Goal: Transaction & Acquisition: Purchase product/service

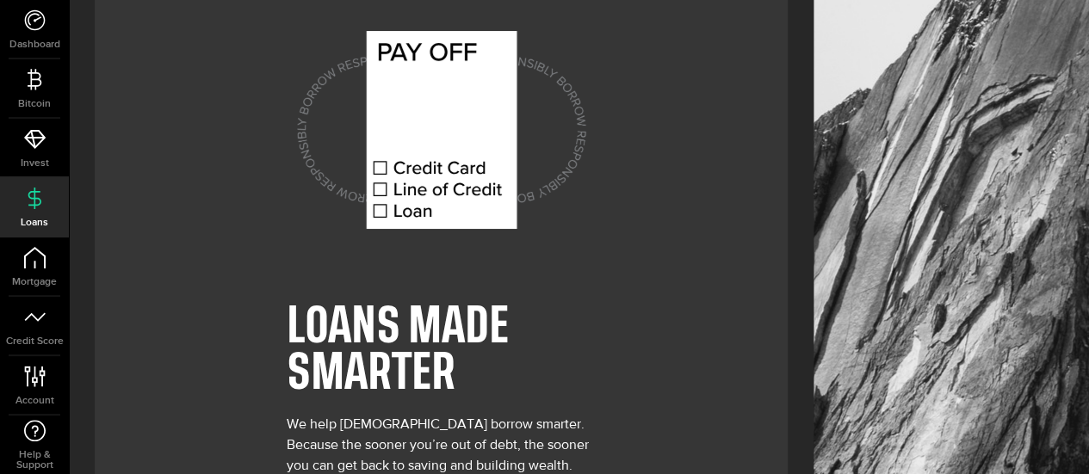
scroll to position [148, 0]
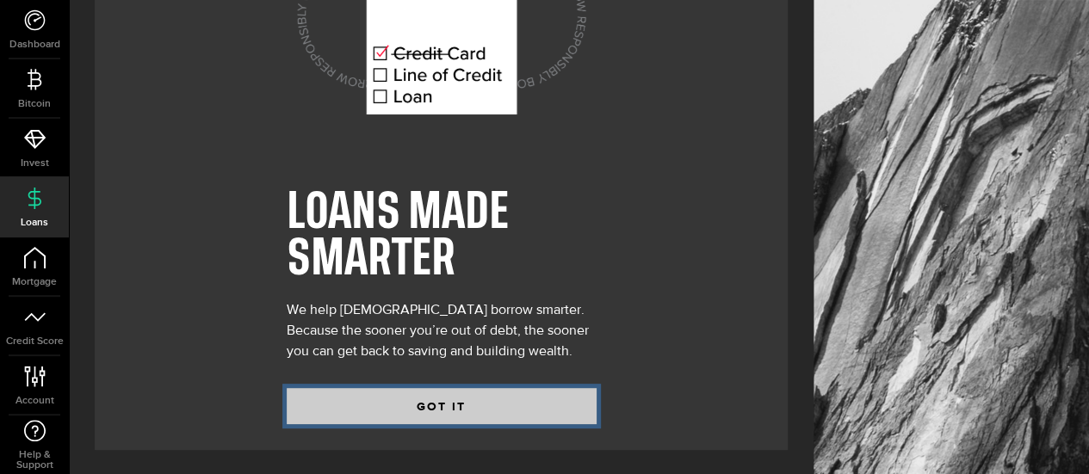
click at [507, 404] on button "GOT IT" at bounding box center [442, 406] width 310 height 36
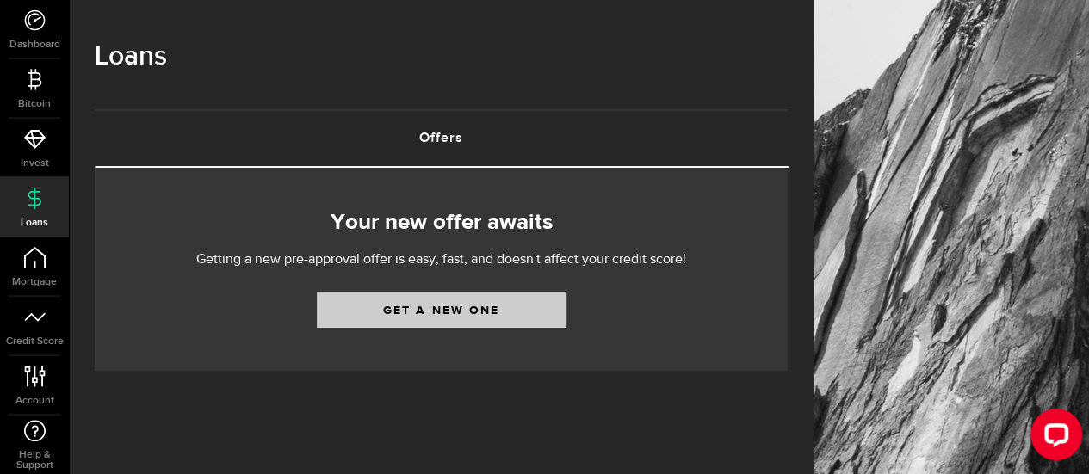
click at [538, 320] on link "Get a new one" at bounding box center [442, 310] width 250 height 36
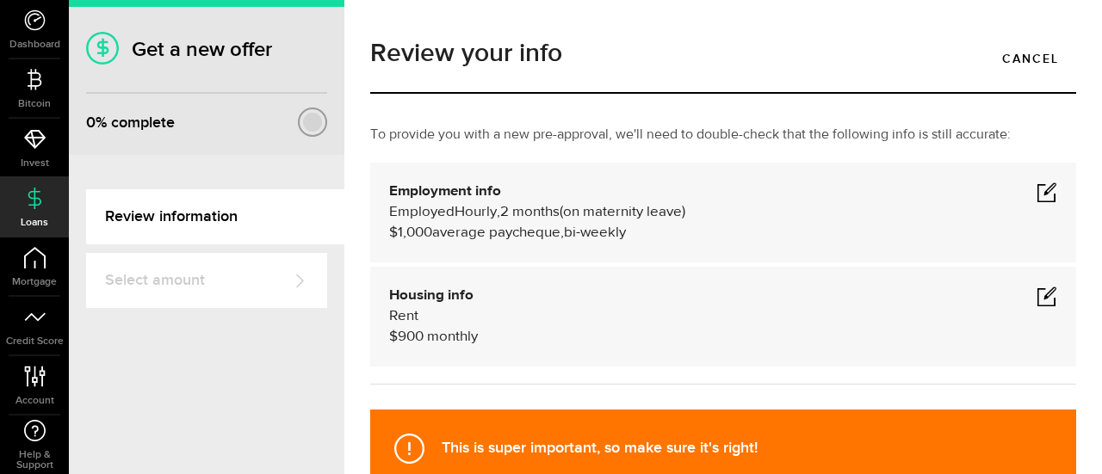
click at [1040, 296] on span at bounding box center [1047, 296] width 21 height 21
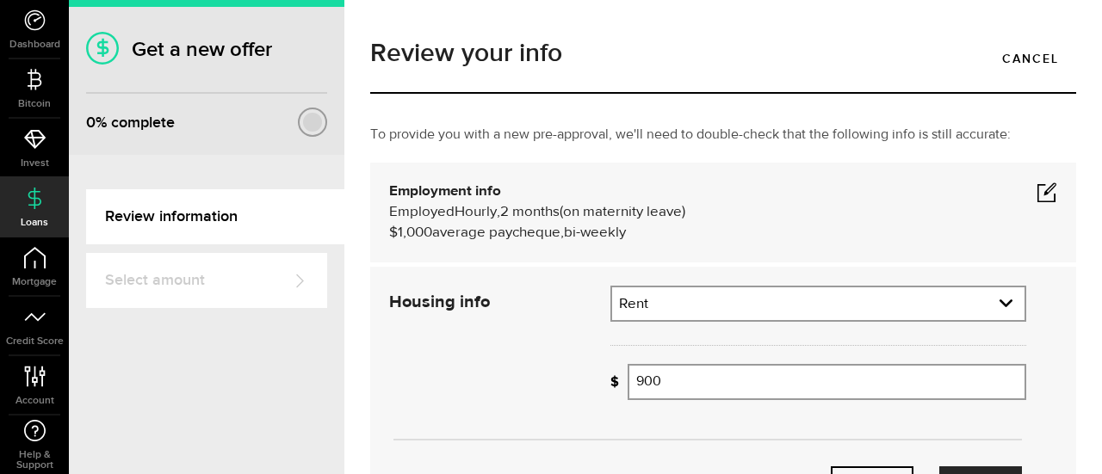
click at [756, 382] on input "900" at bounding box center [827, 382] width 399 height 36
type input "9"
type input "500"
click at [1037, 200] on span at bounding box center [1047, 192] width 21 height 21
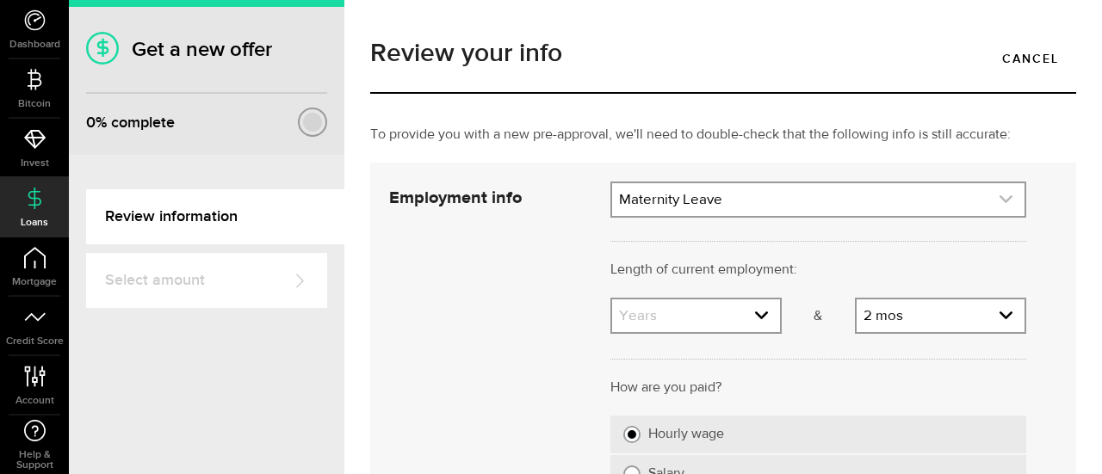
click at [999, 206] on icon "expand select" at bounding box center [1006, 199] width 15 height 15
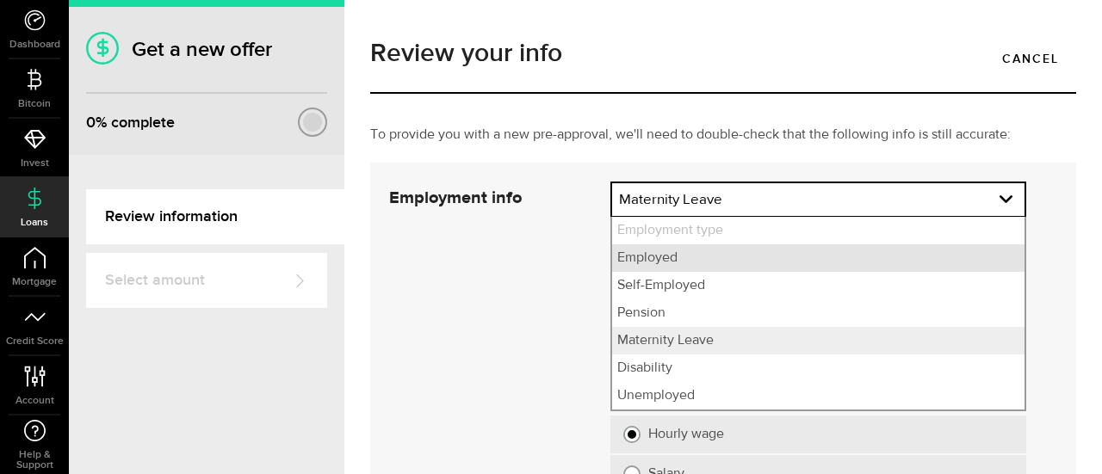
click at [883, 248] on li "Employed" at bounding box center [818, 259] width 412 height 28
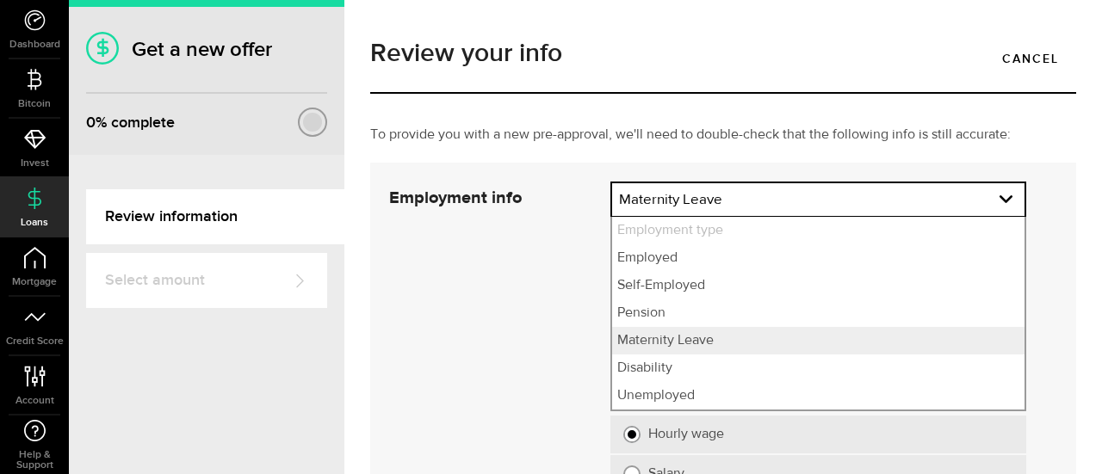
select select "Employed"
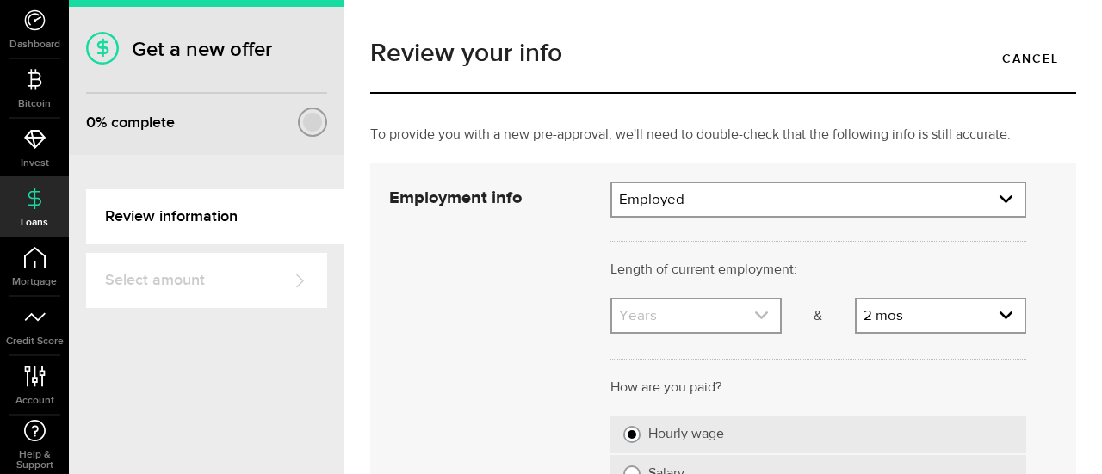
click at [756, 322] on icon "expand select" at bounding box center [761, 315] width 15 height 15
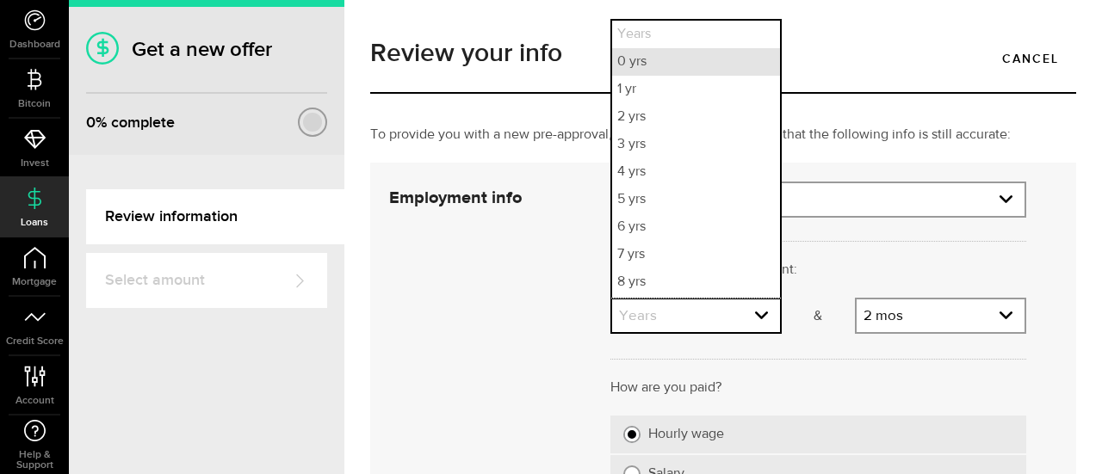
click at [701, 68] on li "0 yrs" at bounding box center [696, 62] width 168 height 28
select select "0"
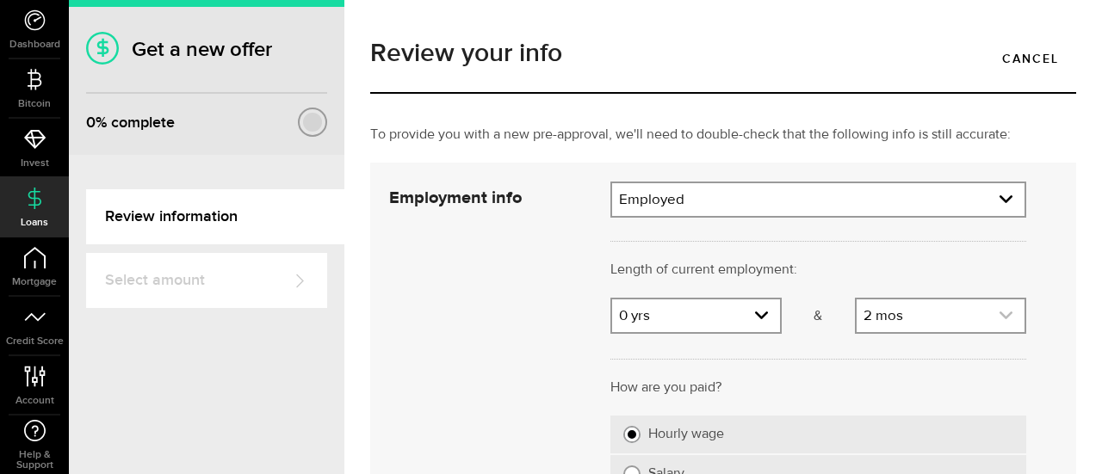
click at [1004, 317] on link "expand select" at bounding box center [941, 316] width 168 height 33
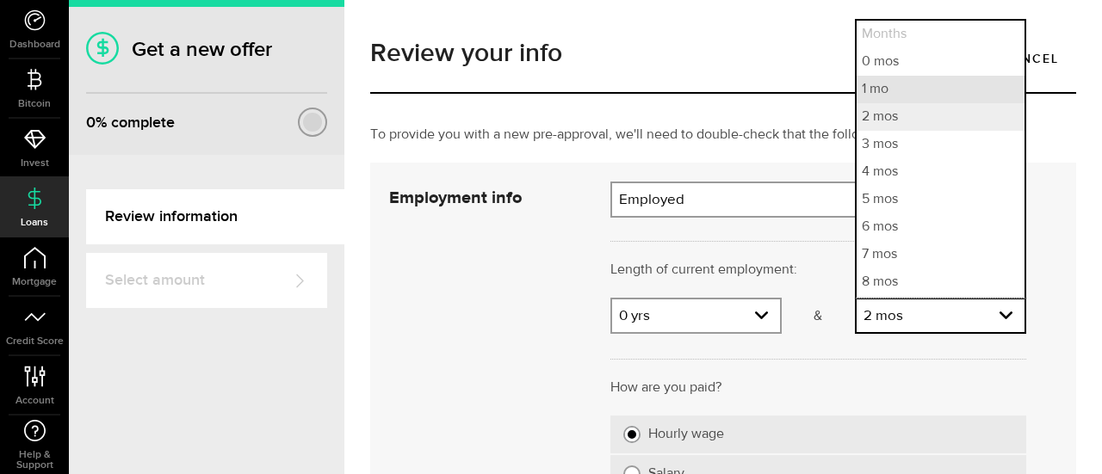
click at [911, 92] on li "1 mo" at bounding box center [941, 90] width 168 height 28
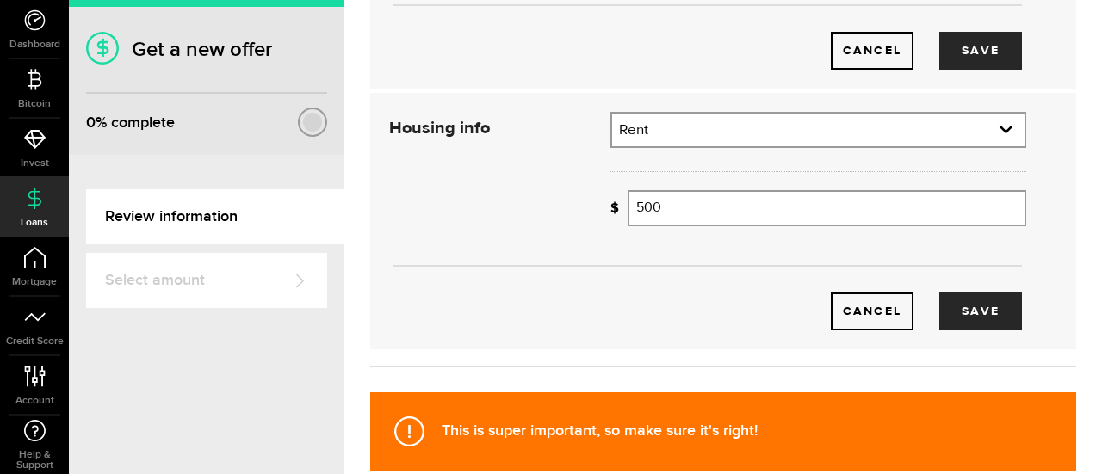
scroll to position [661, 0]
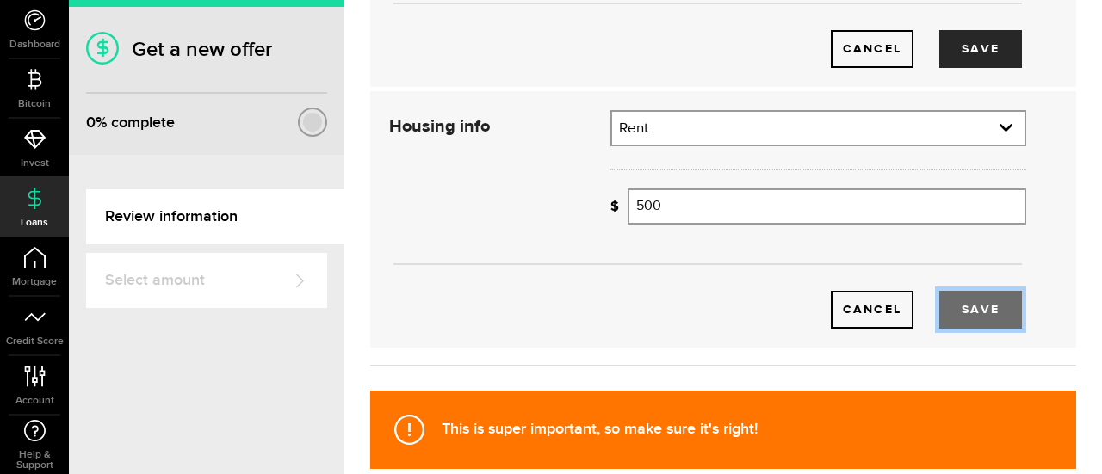
click at [972, 308] on button "Save" at bounding box center [980, 310] width 83 height 38
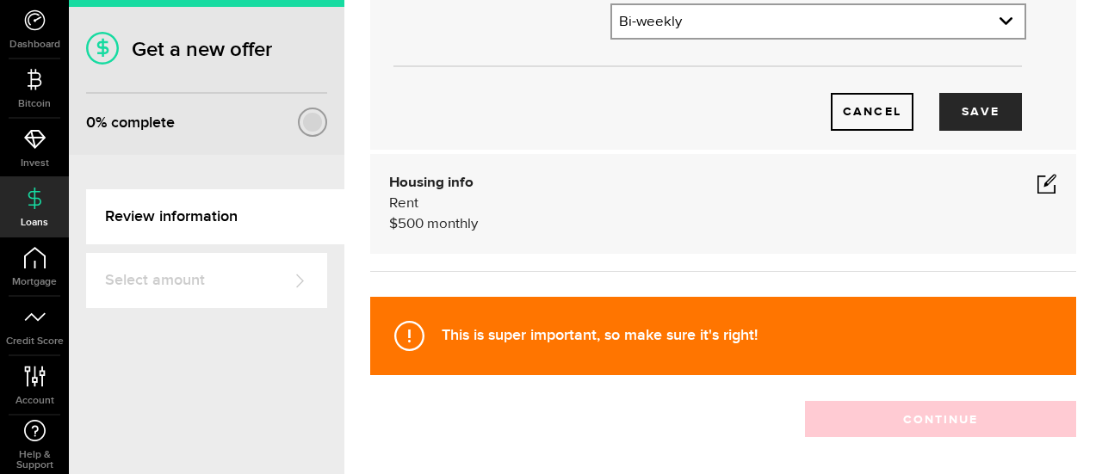
scroll to position [596, 0]
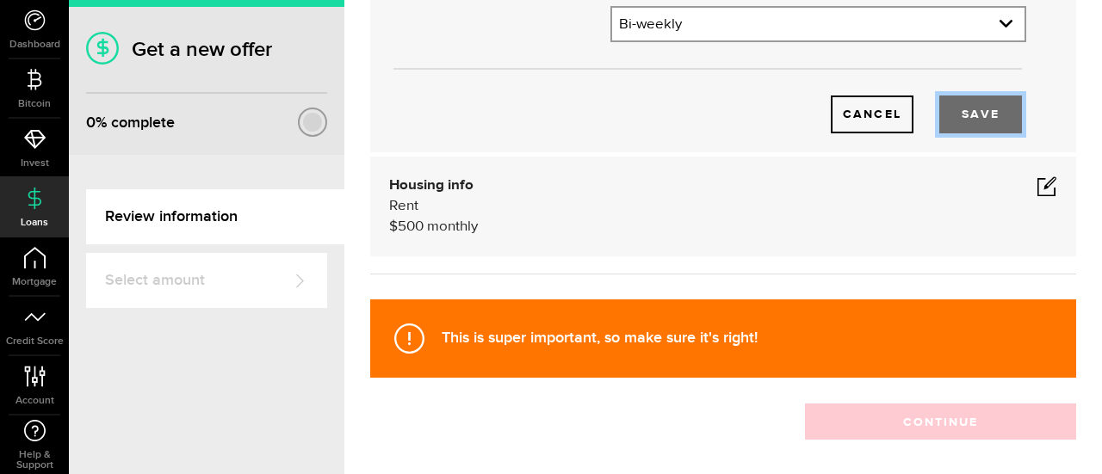
click at [975, 119] on button "Save" at bounding box center [980, 115] width 83 height 38
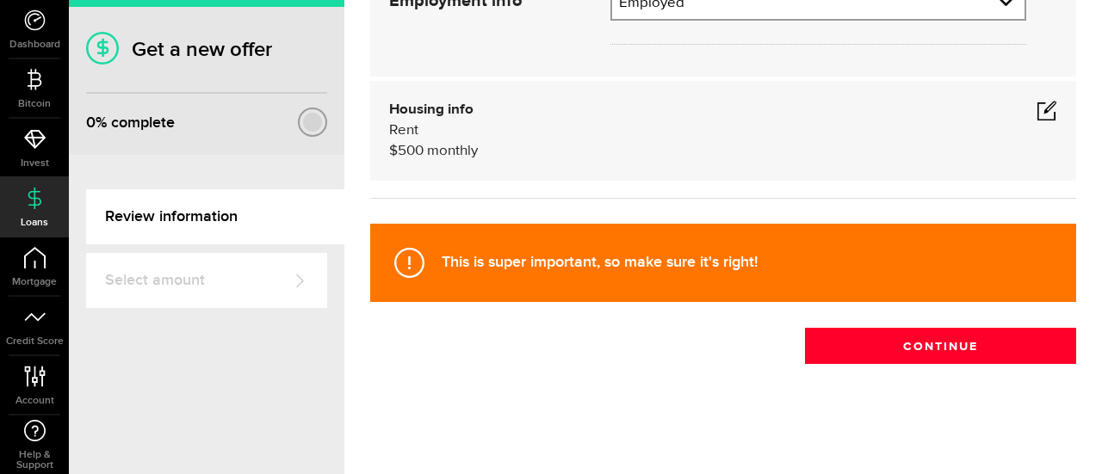
scroll to position [185, 0]
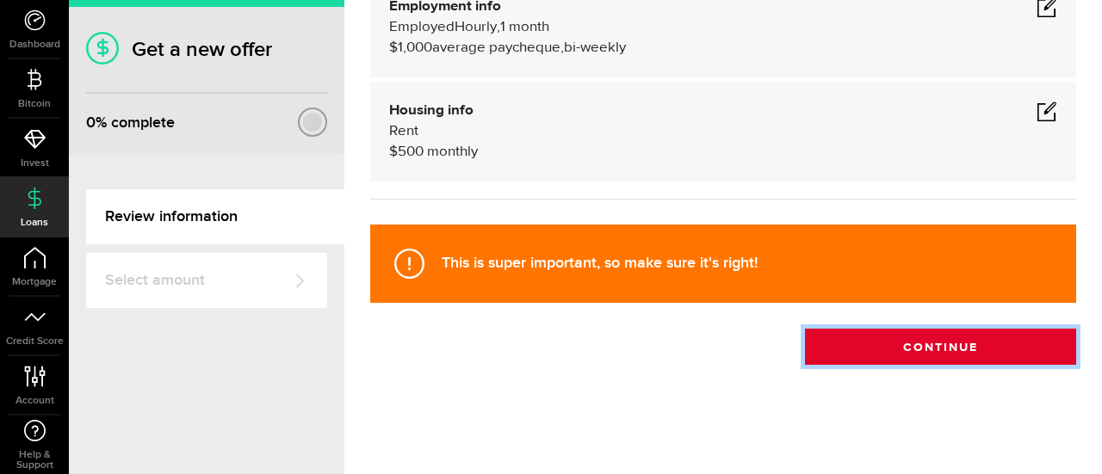
click at [947, 347] on button "Continue" at bounding box center [940, 347] width 271 height 36
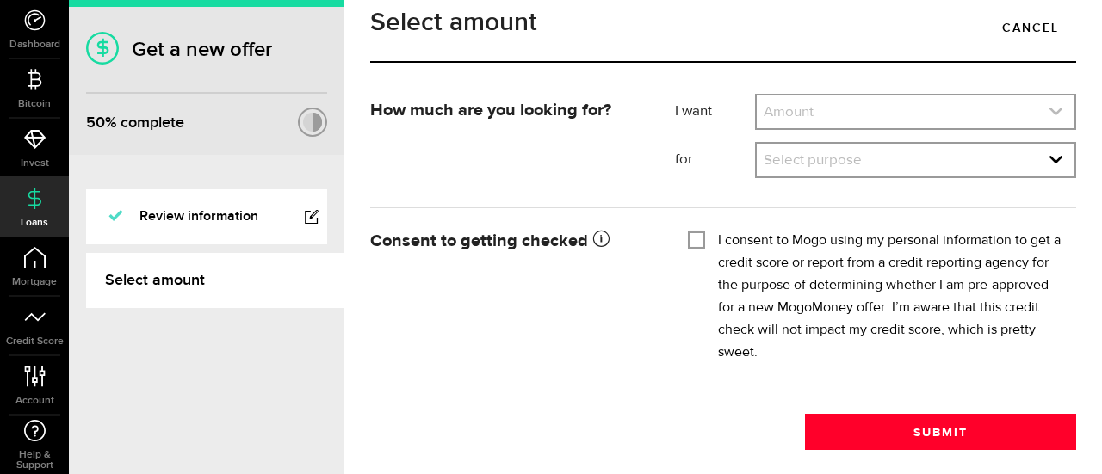
click at [1050, 115] on use "expand select" at bounding box center [1056, 112] width 13 height 8
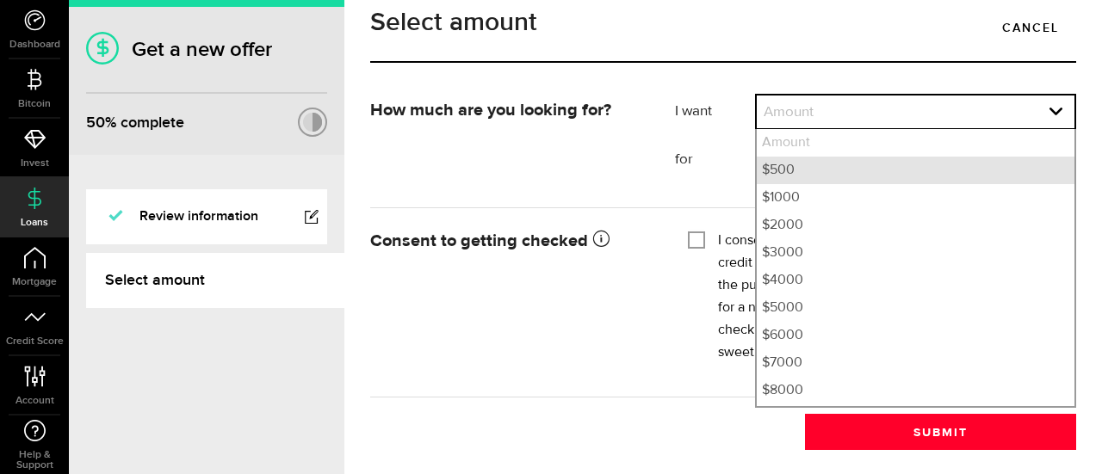
click at [883, 184] on li "$500" at bounding box center [916, 171] width 318 height 28
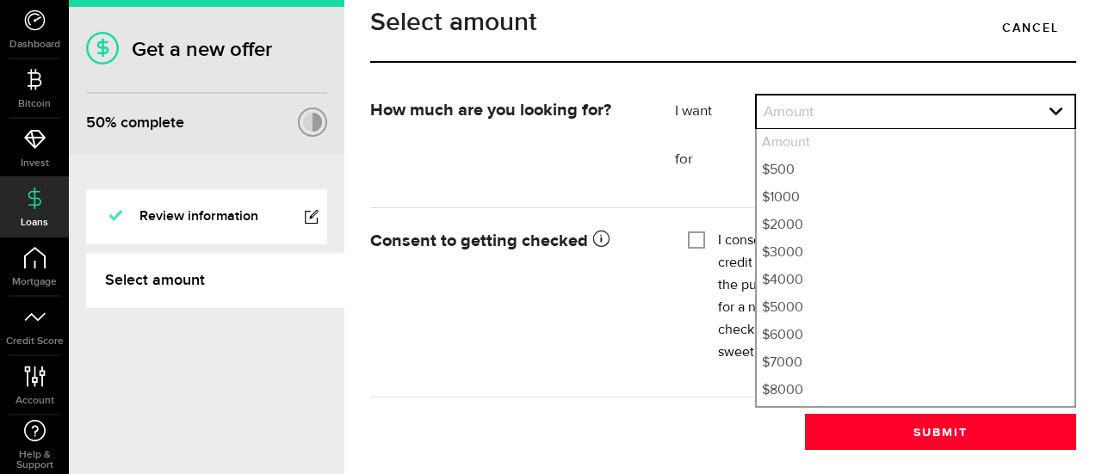
select select "500"
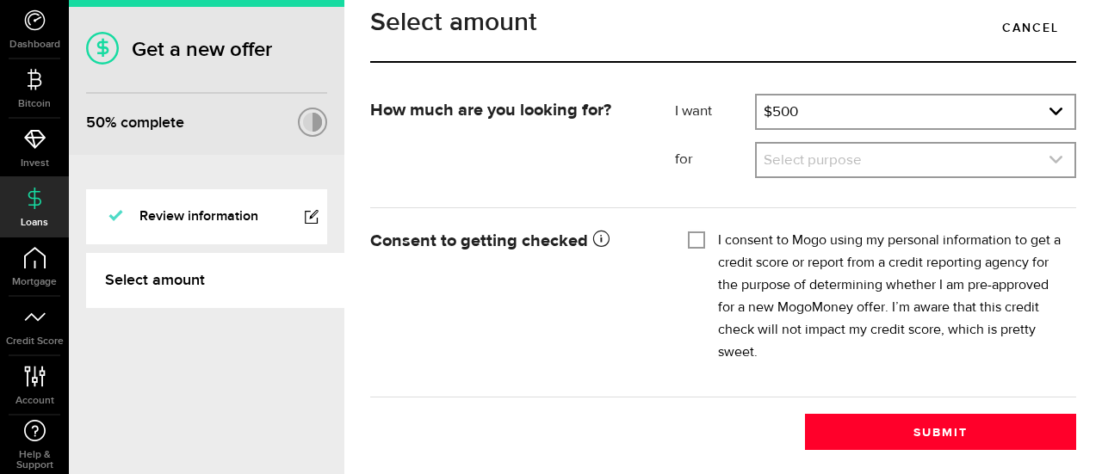
click at [937, 176] on link "expand select" at bounding box center [916, 160] width 318 height 33
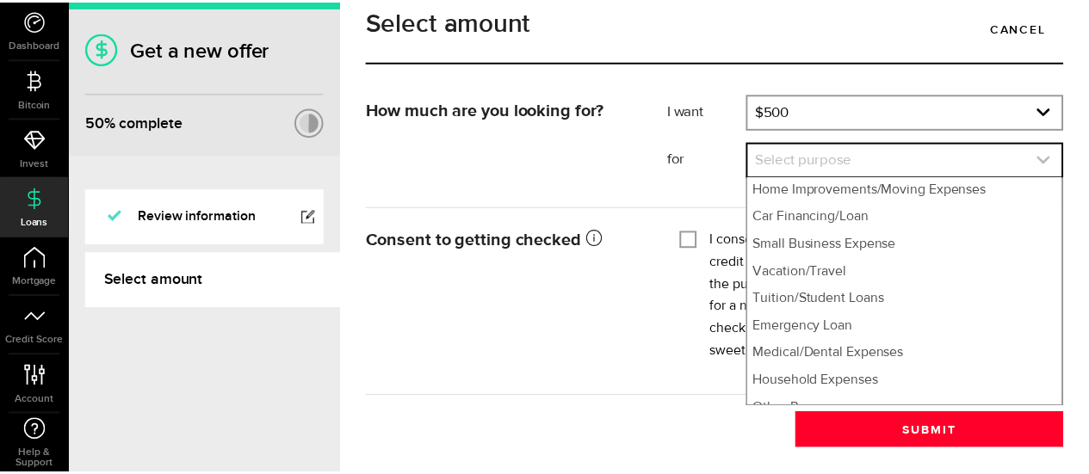
scroll to position [102, 0]
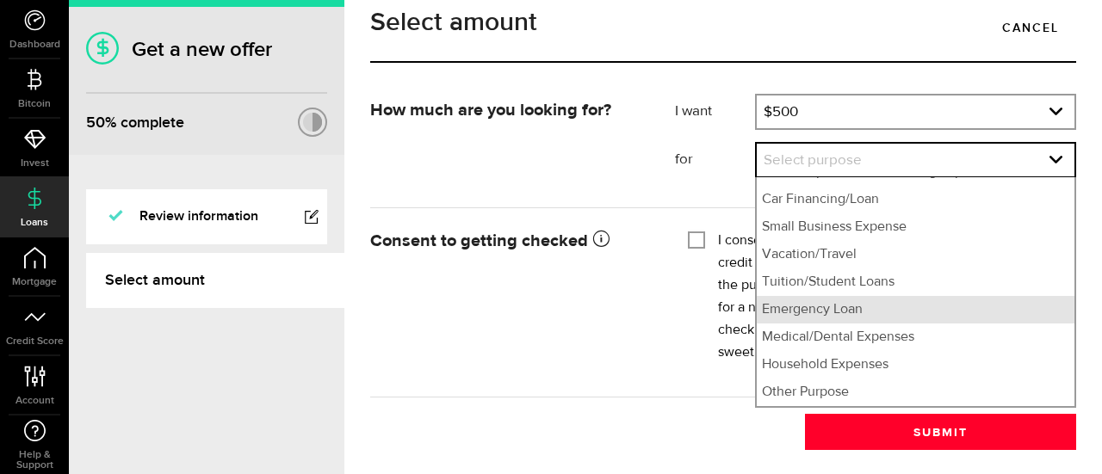
click at [842, 324] on li "Emergency Loan" at bounding box center [916, 310] width 318 height 28
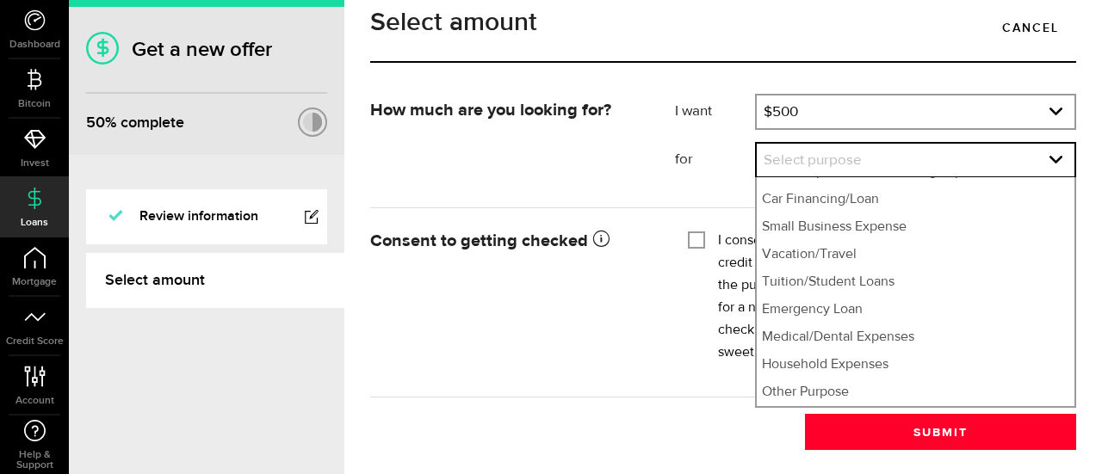
select select "Emergency Loan"
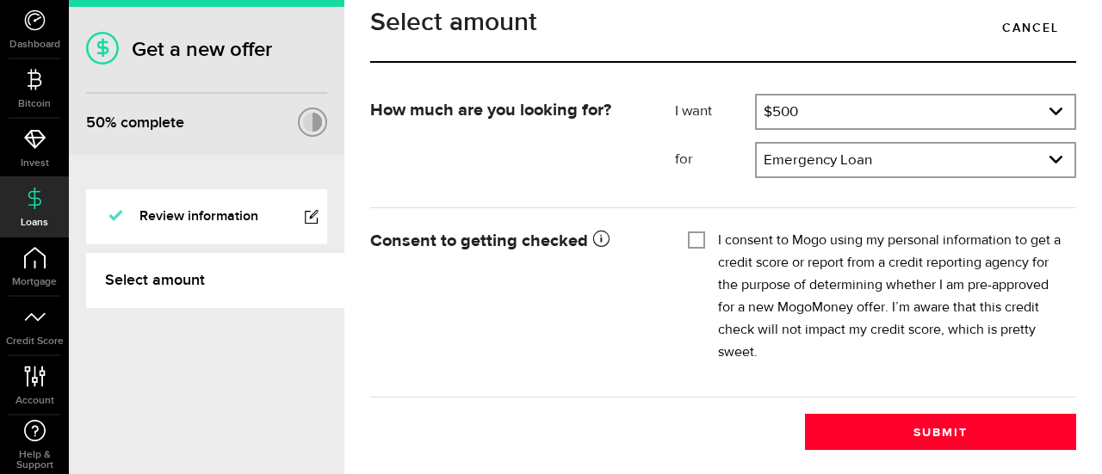
click at [692, 247] on input "I consent to Mogo using my personal information to get a credit score or report…" at bounding box center [696, 238] width 17 height 17
checkbox input "true"
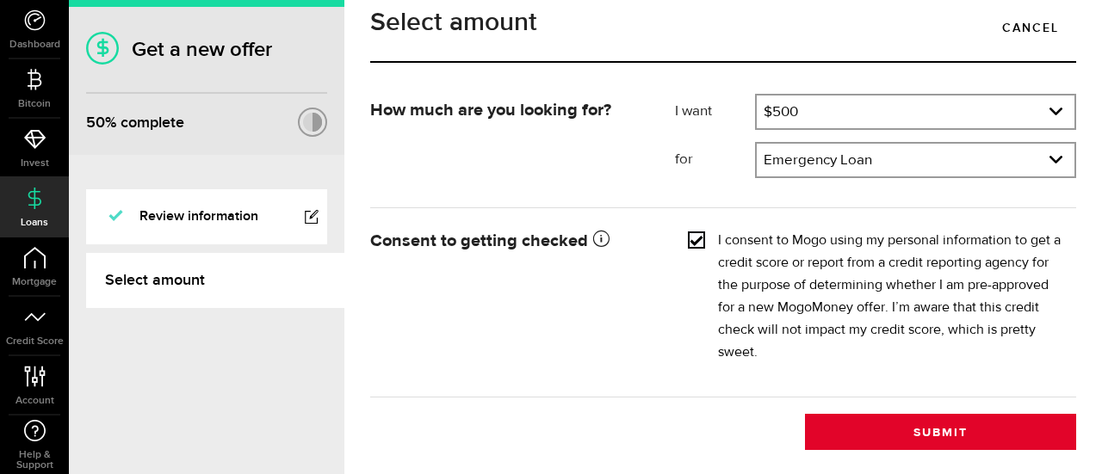
click at [976, 450] on button "Submit" at bounding box center [940, 432] width 271 height 36
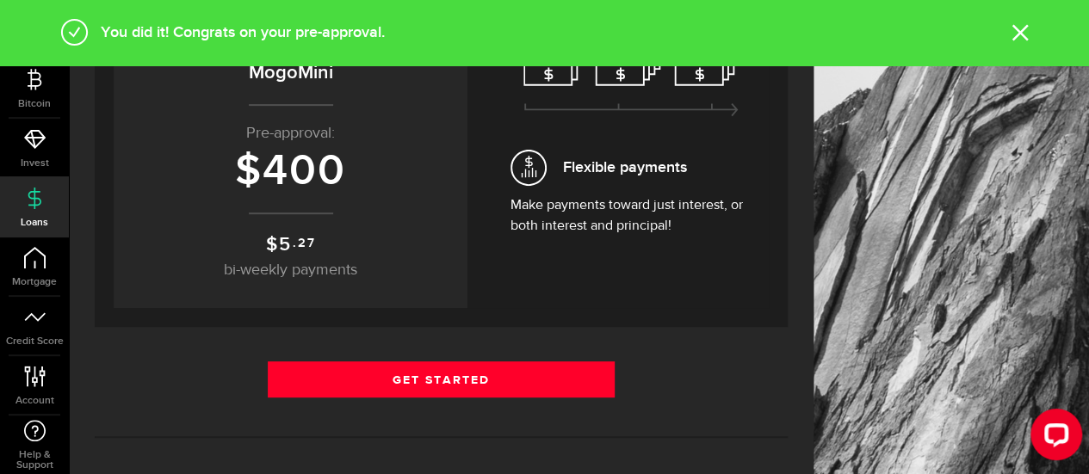
scroll to position [245, 0]
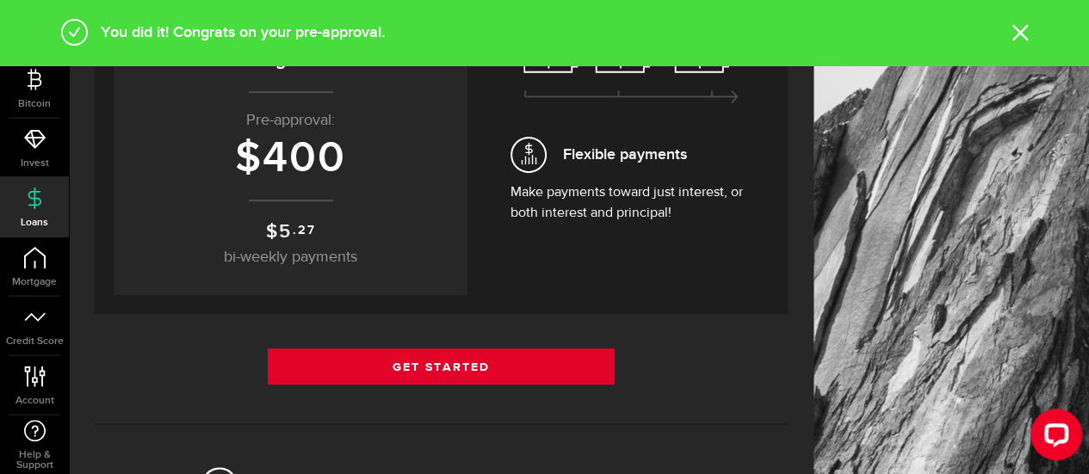
click at [556, 368] on link "Get Started" at bounding box center [441, 367] width 347 height 36
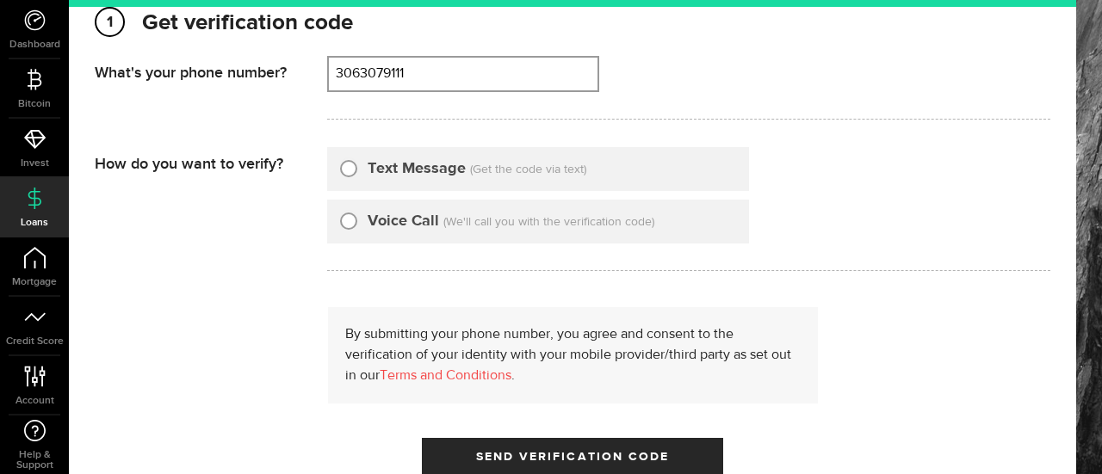
click at [488, 90] on input "3063079111" at bounding box center [463, 74] width 269 height 33
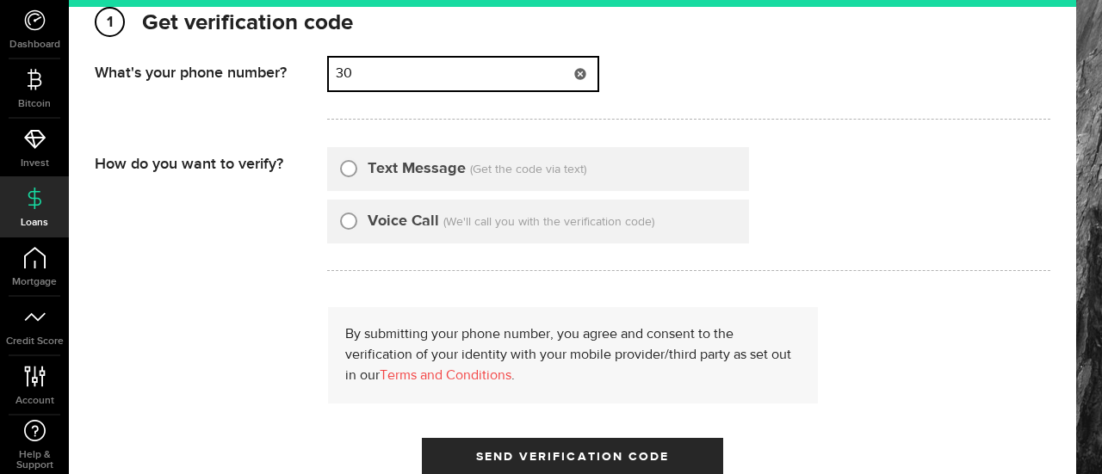
type input "3"
type input "7802265372"
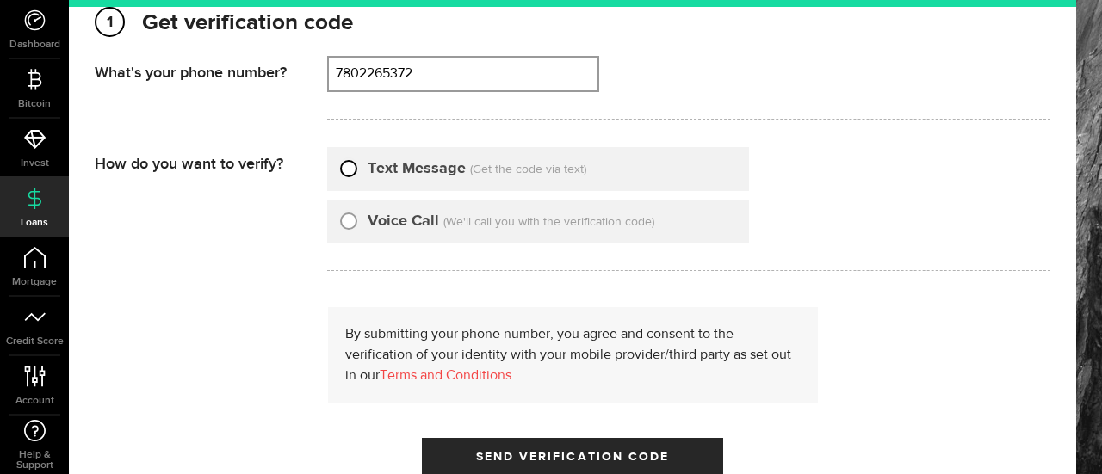
click at [353, 175] on input "Text Message" at bounding box center [348, 166] width 17 height 17
radio input "true"
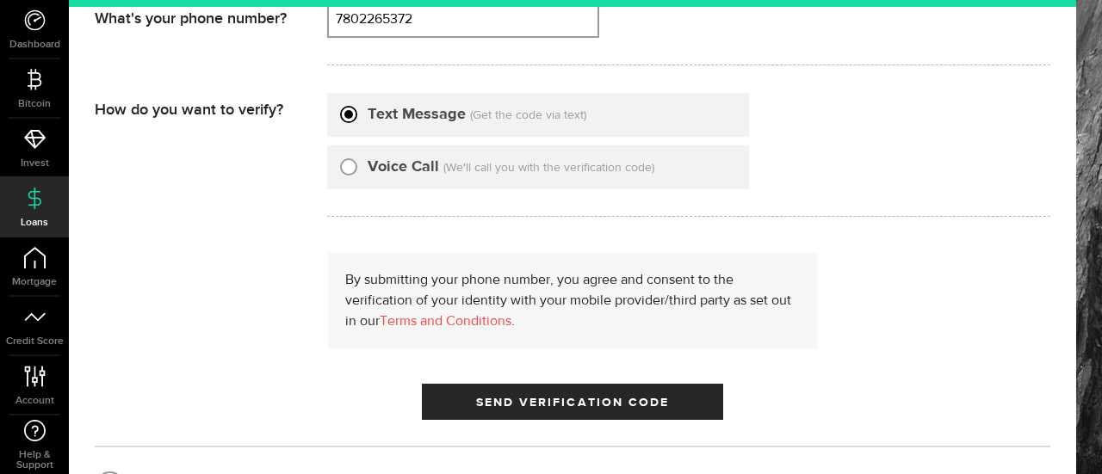
scroll to position [240, 0]
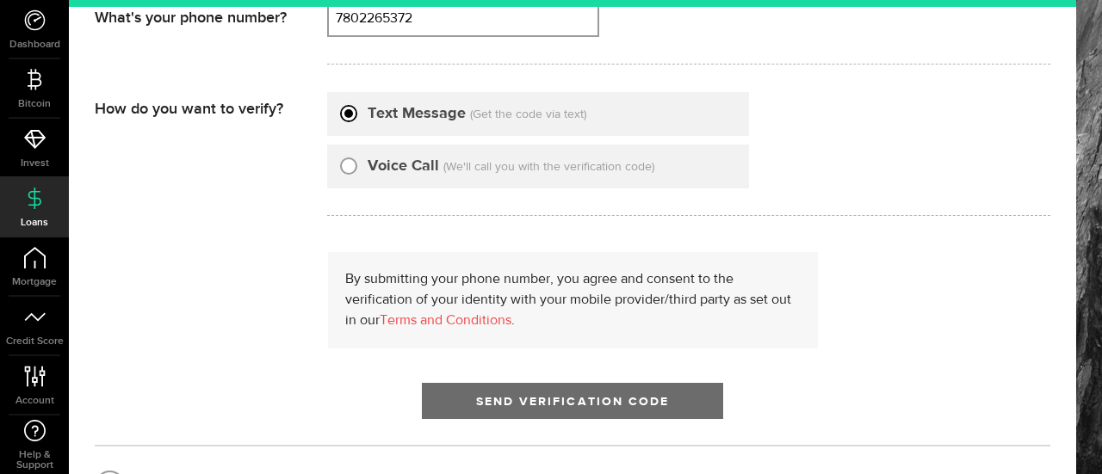
click at [628, 403] on span "Send Verification Code" at bounding box center [573, 402] width 194 height 12
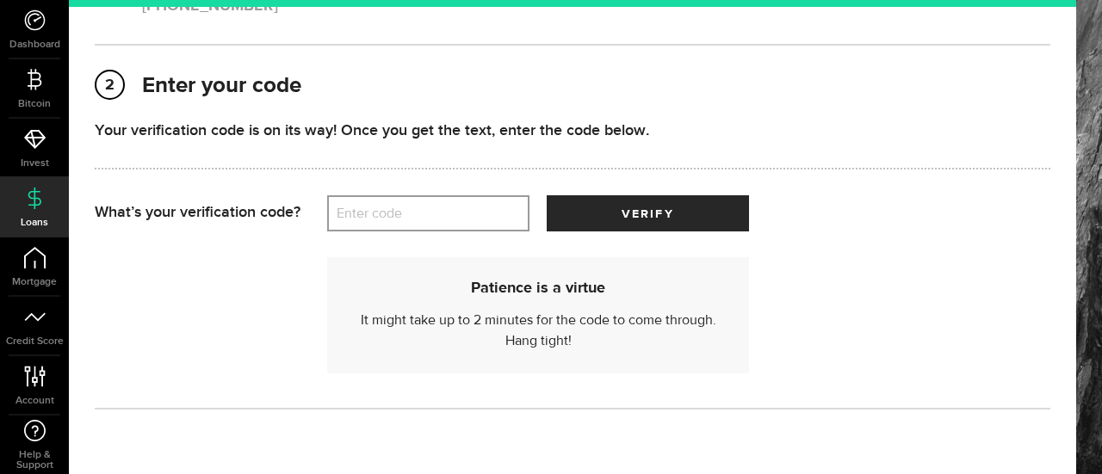
scroll to position [231, 0]
click at [475, 223] on label "Enter code" at bounding box center [428, 213] width 202 height 35
click at [475, 223] on input "Enter code" at bounding box center [428, 213] width 202 height 36
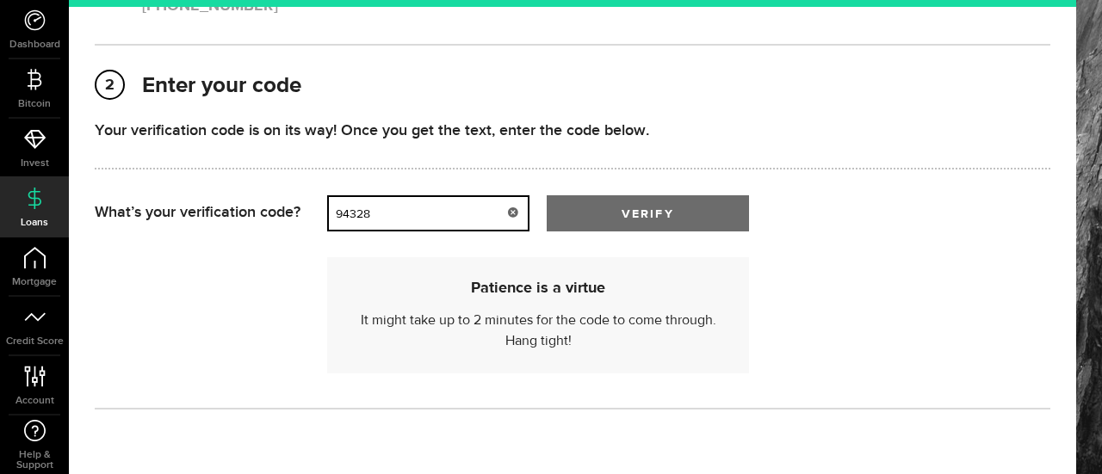
type input "94328"
click at [685, 208] on button "verify" at bounding box center [648, 213] width 202 height 36
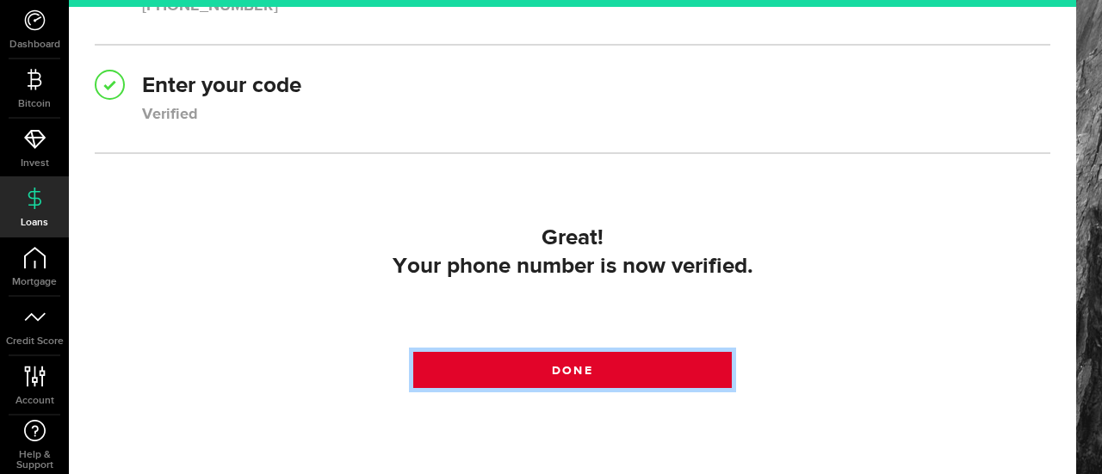
click at [606, 368] on link "Done" at bounding box center [572, 370] width 319 height 36
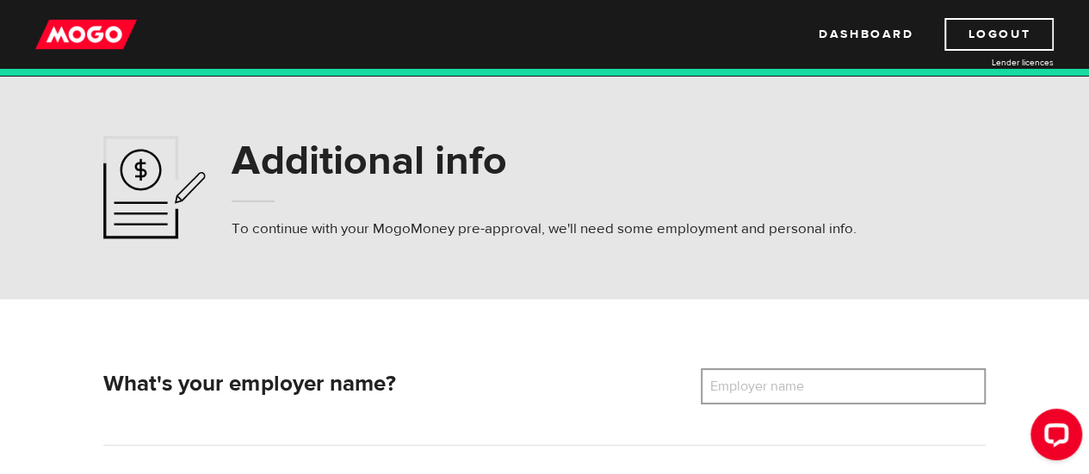
click at [759, 387] on label "Employer name" at bounding box center [770, 386] width 139 height 36
click at [759, 387] on input "Employer name" at bounding box center [843, 386] width 285 height 36
click at [856, 393] on input "willow tree children's scociety" at bounding box center [843, 386] width 285 height 36
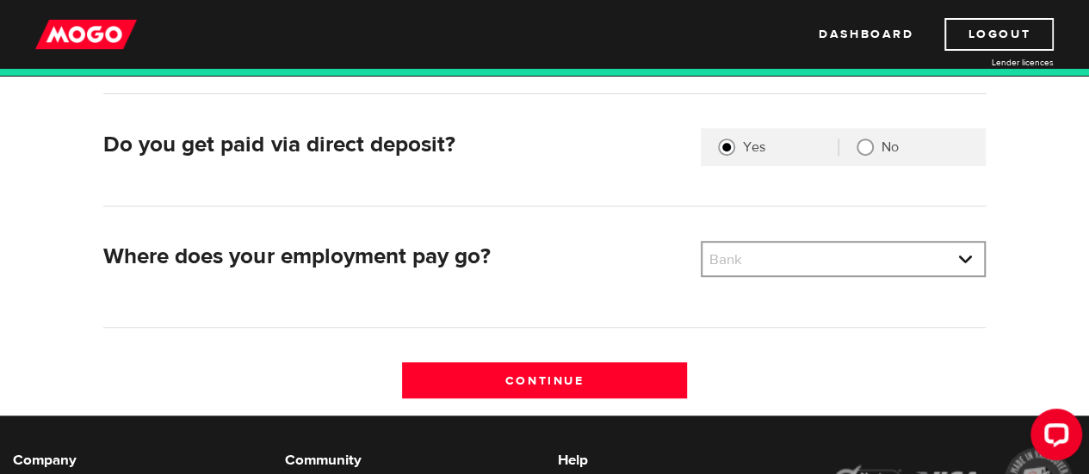
scroll to position [475, 0]
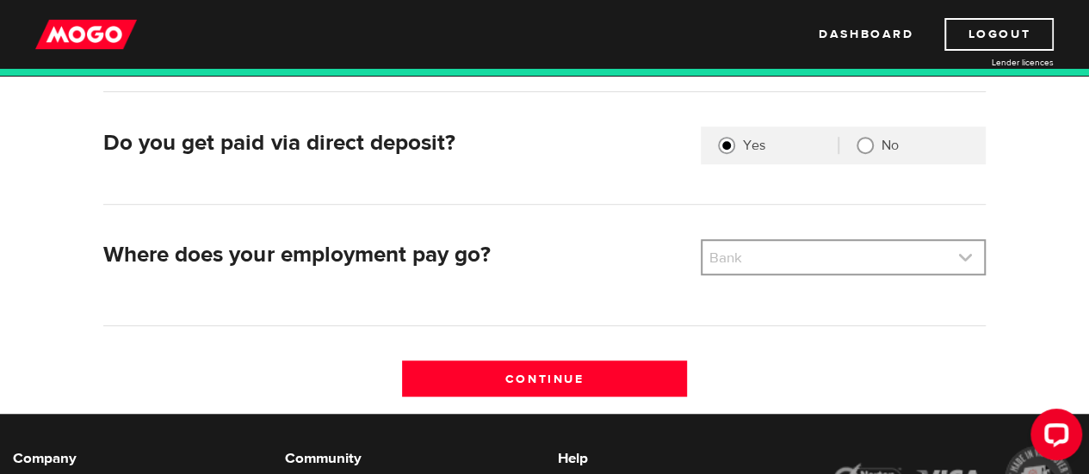
type input "willow tree children's society"
click at [966, 257] on link at bounding box center [844, 257] width 282 height 33
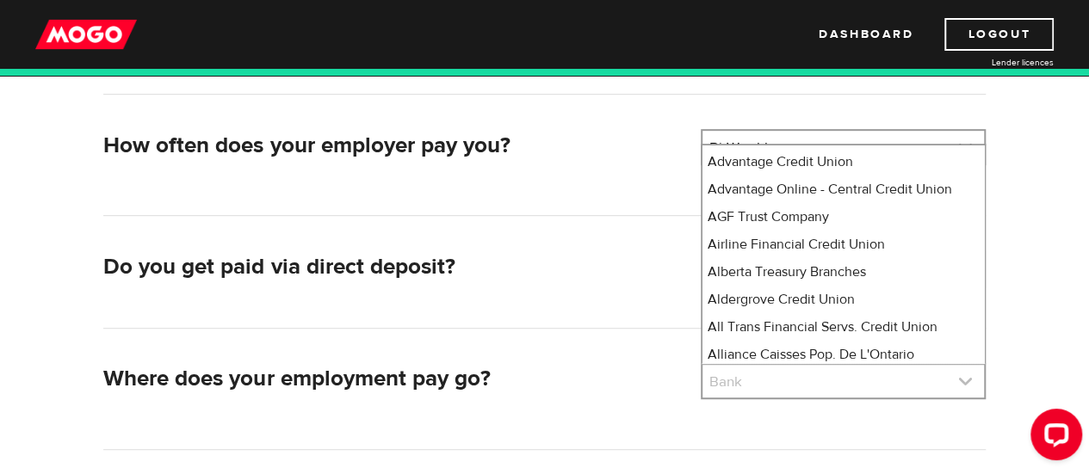
scroll to position [360, 0]
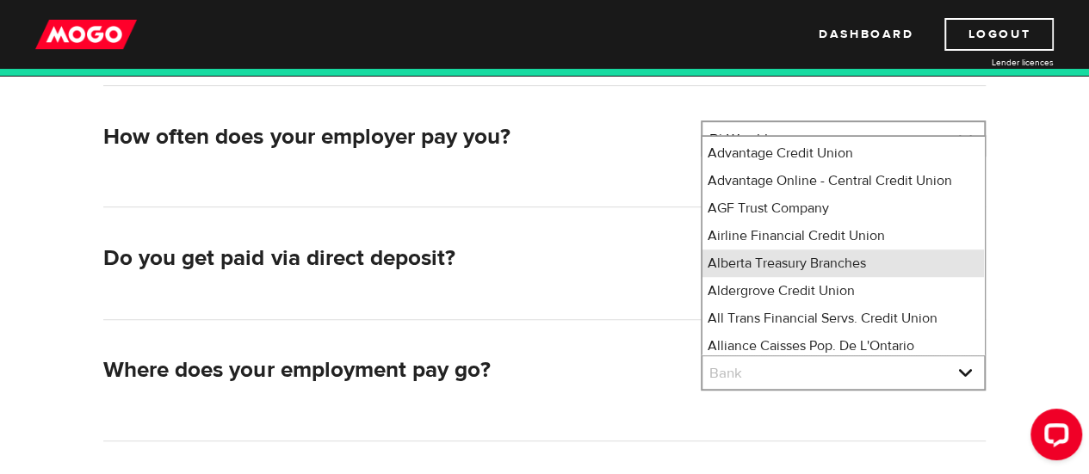
click at [847, 277] on li "Alberta Treasury Branches" at bounding box center [844, 264] width 282 height 28
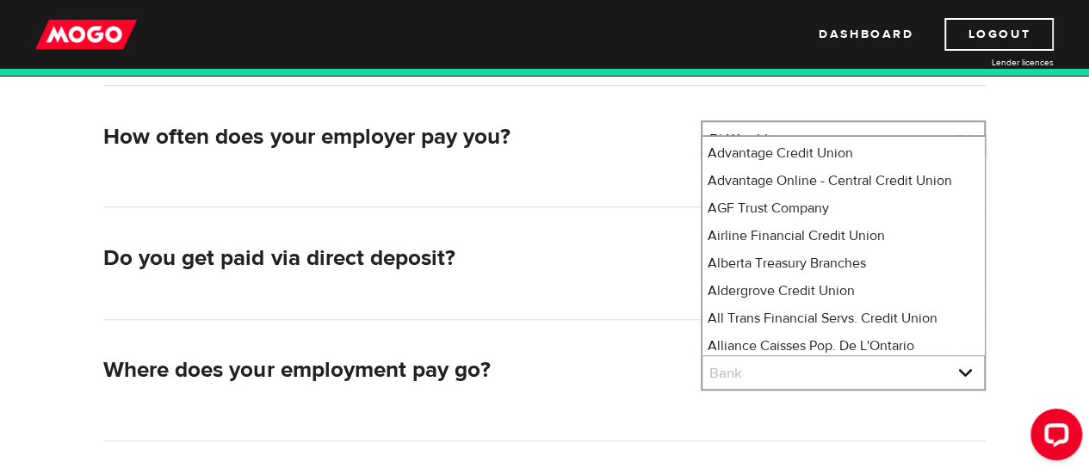
select select "23"
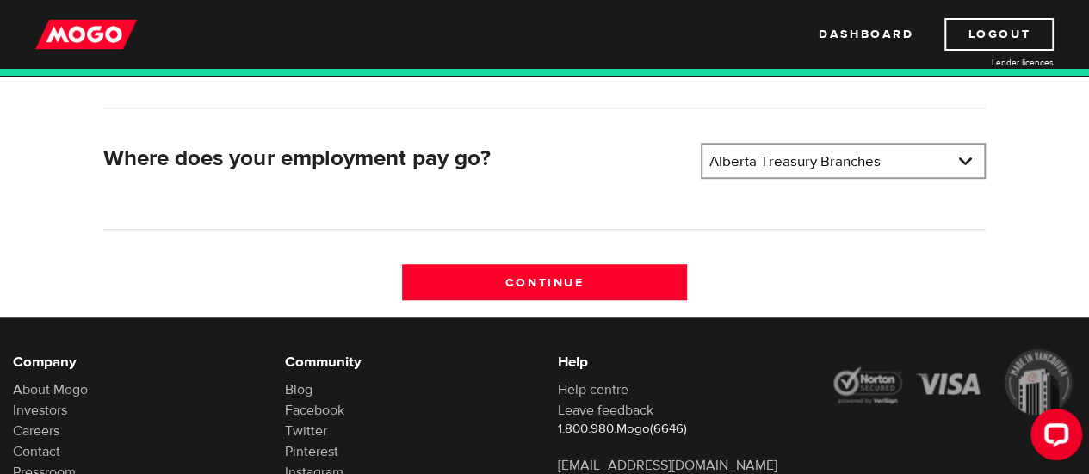
scroll to position [573, 0]
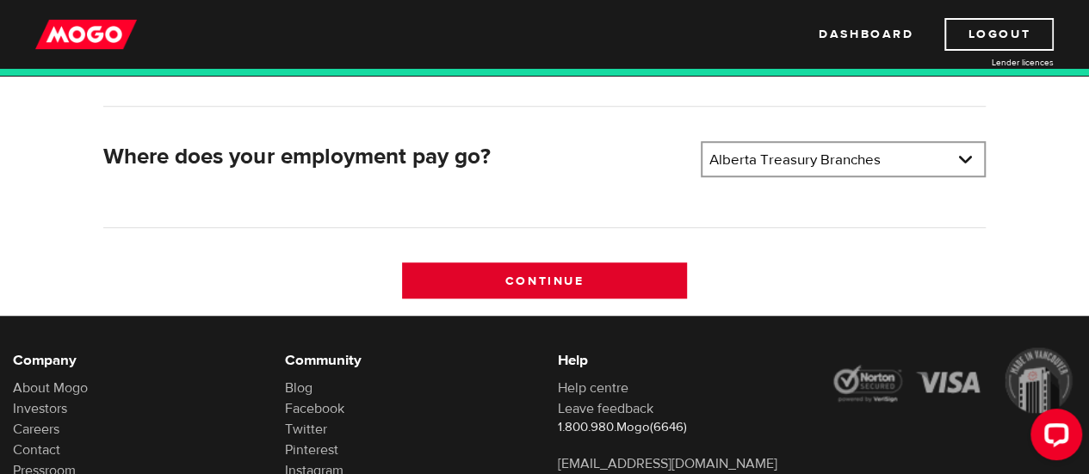
click at [591, 281] on input "Continue" at bounding box center [544, 281] width 285 height 36
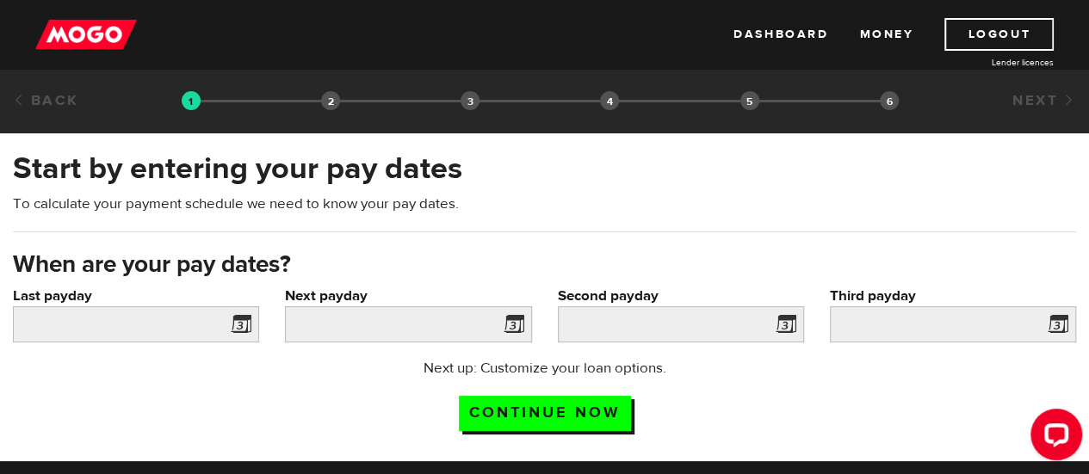
click at [515, 327] on span at bounding box center [511, 327] width 26 height 28
click at [244, 335] on span at bounding box center [238, 327] width 26 height 28
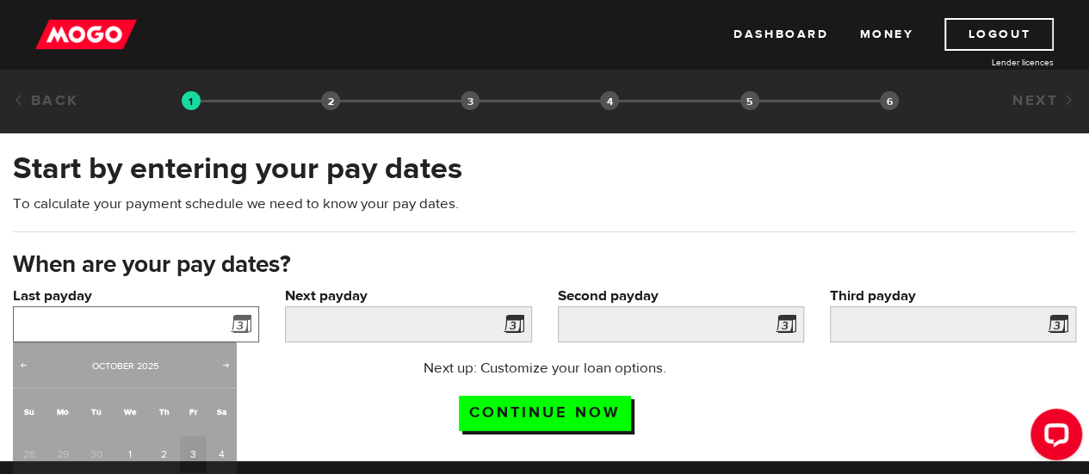
click at [145, 323] on input "Last payday" at bounding box center [136, 325] width 246 height 36
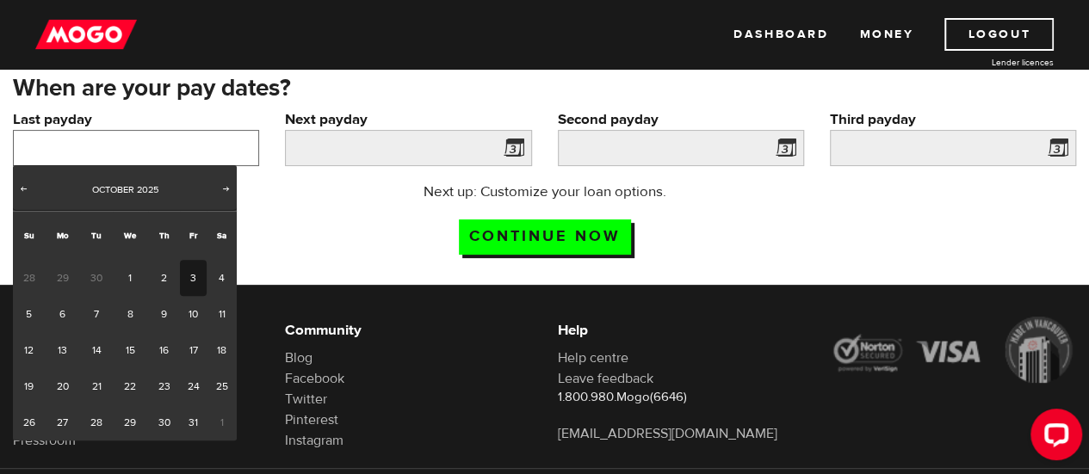
scroll to position [188, 0]
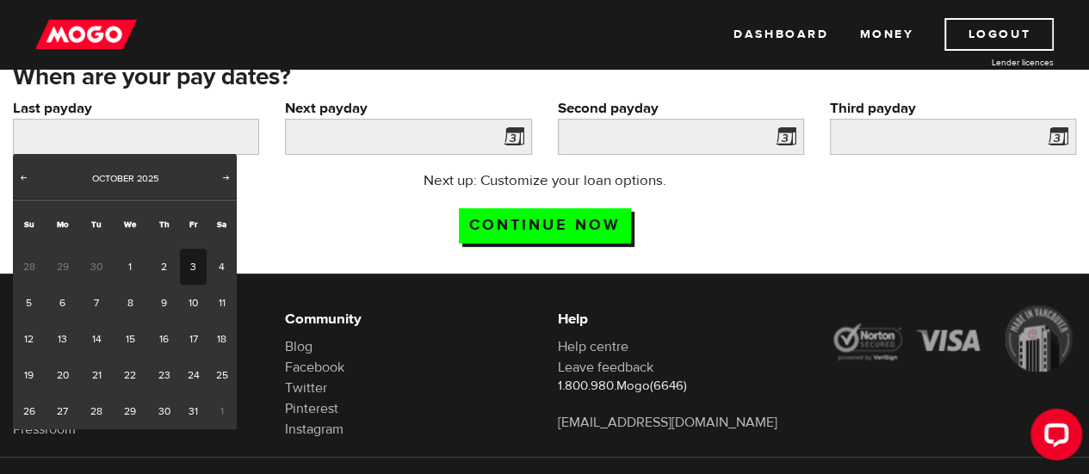
click at [24, 183] on span "Prev" at bounding box center [23, 177] width 14 height 14
click at [160, 368] on link "25" at bounding box center [164, 375] width 32 height 36
type input "2025/09/25"
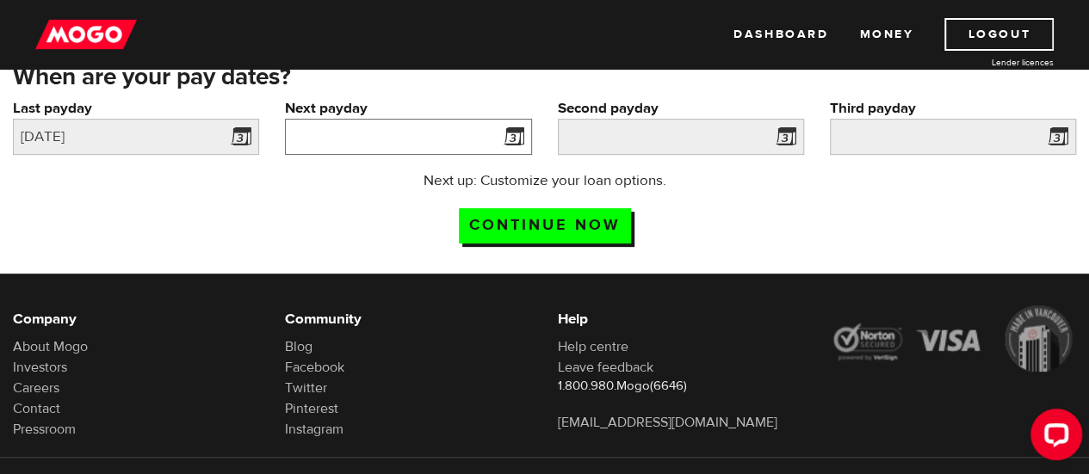
click at [399, 132] on input "Next payday" at bounding box center [408, 137] width 246 height 36
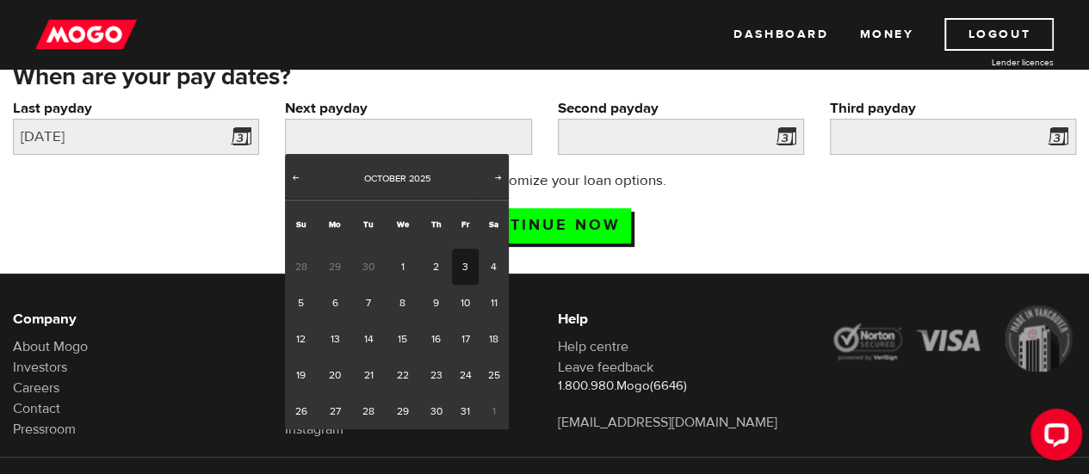
click at [461, 302] on link "10" at bounding box center [465, 303] width 27 height 36
type input "2025/10/10"
type input "2025/10/24"
type input "2025/11/7"
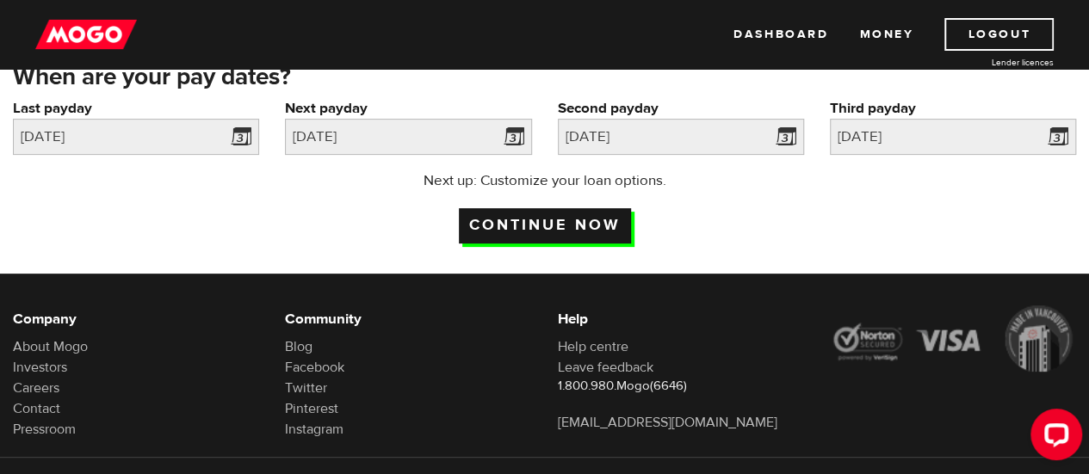
click at [598, 215] on input "Continue now" at bounding box center [545, 225] width 172 height 35
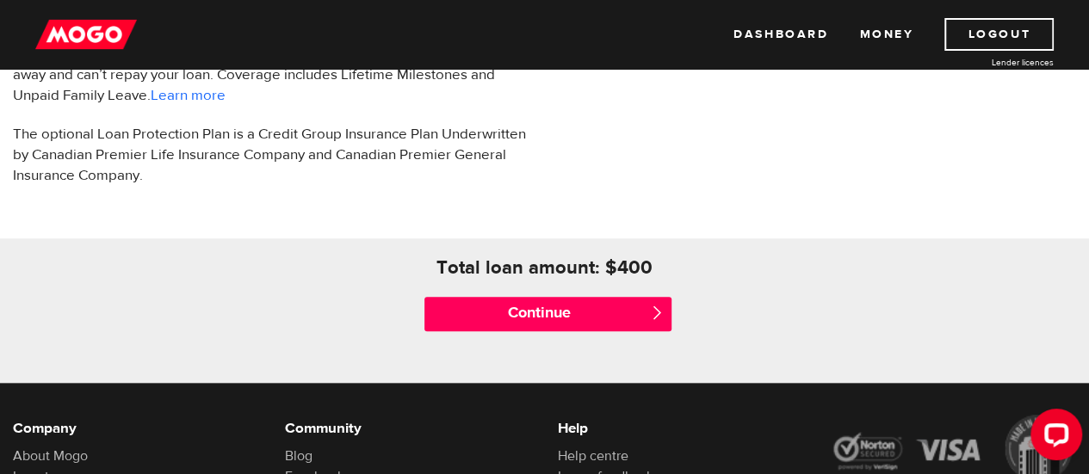
scroll to position [690, 0]
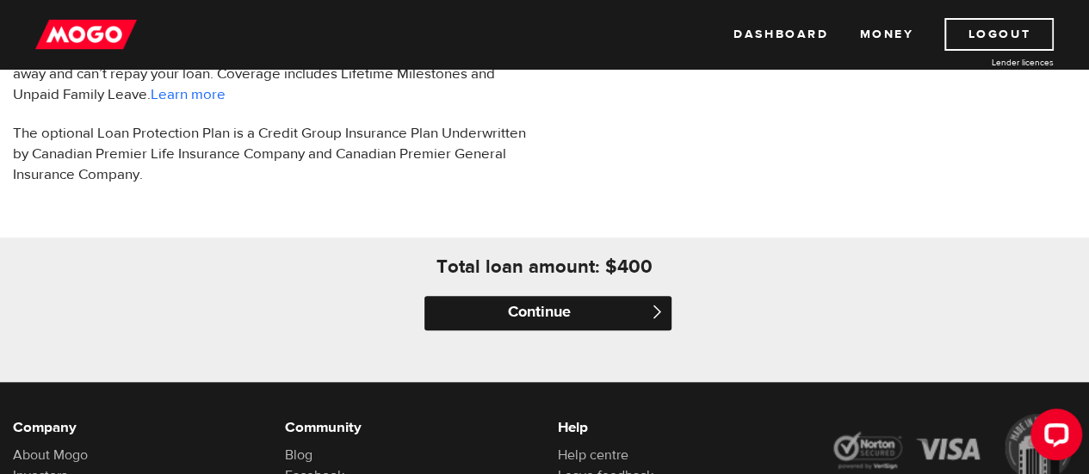
click at [639, 307] on input "Continue" at bounding box center [547, 313] width 246 height 34
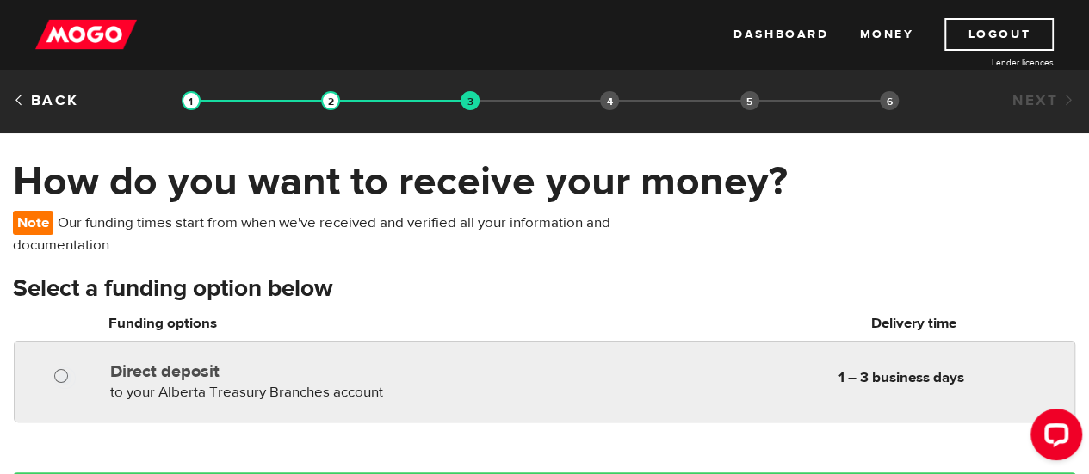
click at [68, 368] on input "Direct deposit" at bounding box center [65, 379] width 22 height 22
radio input "true"
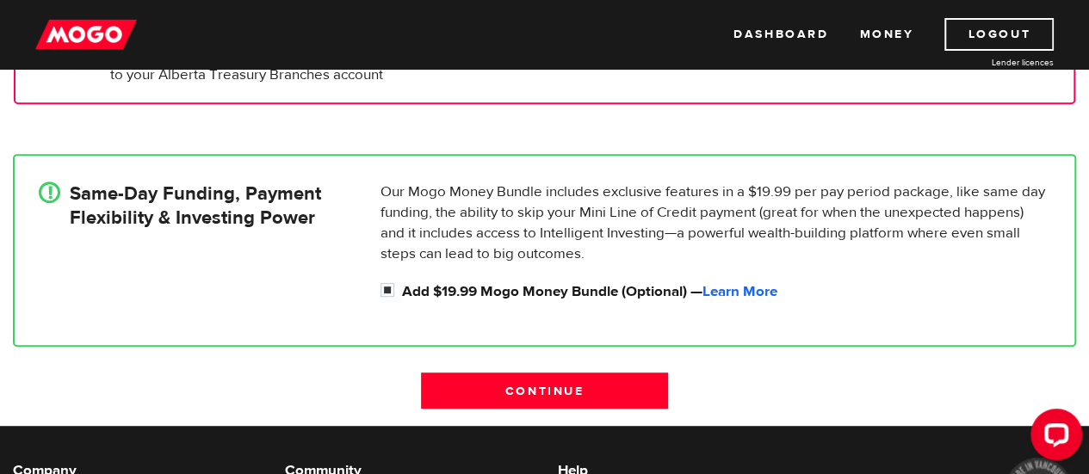
scroll to position [319, 0]
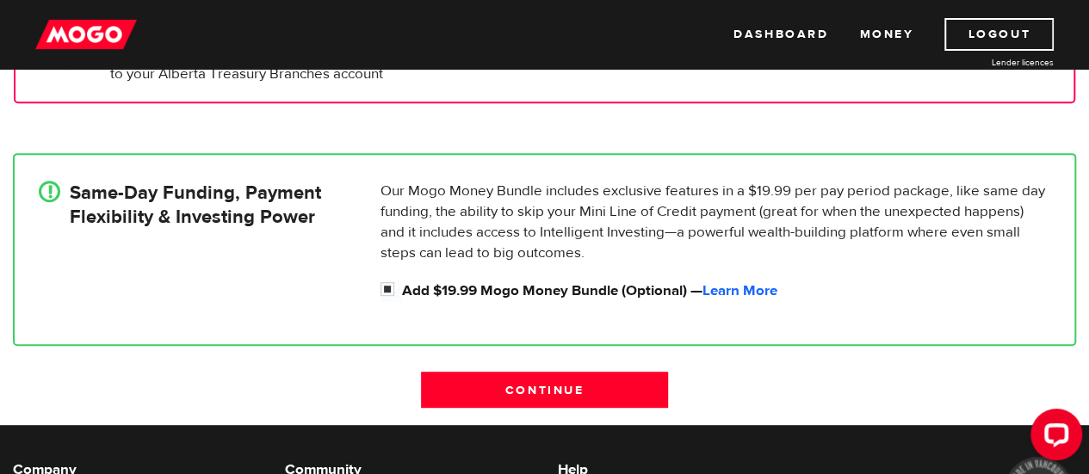
click at [838, 236] on p "Our Mogo Money Bundle includes exclusive features in a $19.99 per pay period pa…" at bounding box center [716, 222] width 670 height 83
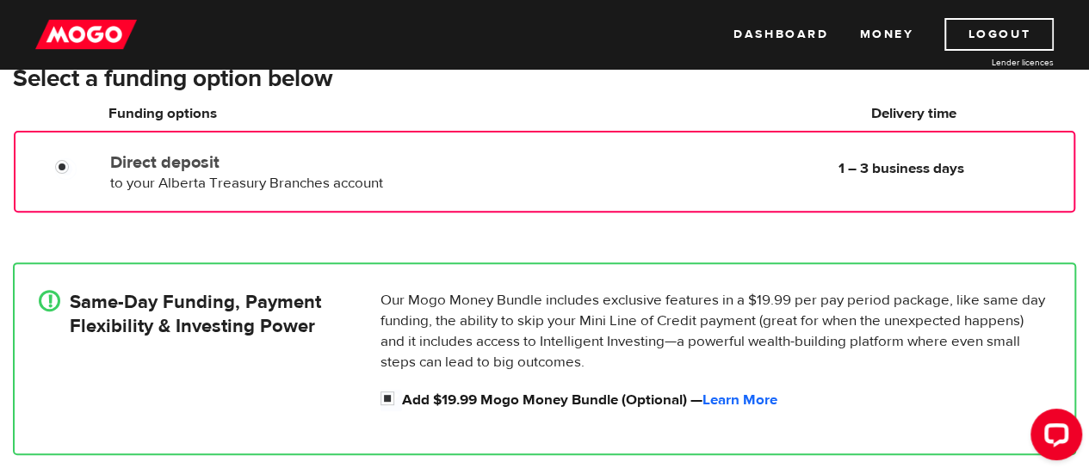
scroll to position [207, 0]
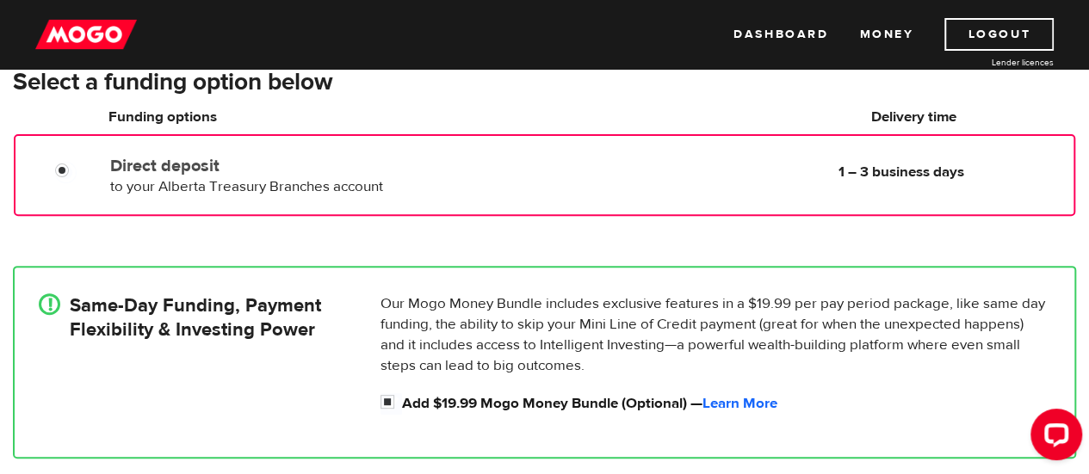
click at [756, 170] on div "Direct deposit to your Alberta Treasury Branches account Delivery in 1 – 3 busi…" at bounding box center [588, 173] width 970 height 48
click at [64, 179] on input "Direct deposit" at bounding box center [66, 173] width 22 height 22
click at [59, 167] on input "Direct deposit" at bounding box center [66, 173] width 22 height 22
click at [63, 165] on input "Direct deposit" at bounding box center [66, 173] width 22 height 22
click at [165, 187] on span "to your Alberta Treasury Branches account" at bounding box center [246, 186] width 273 height 19
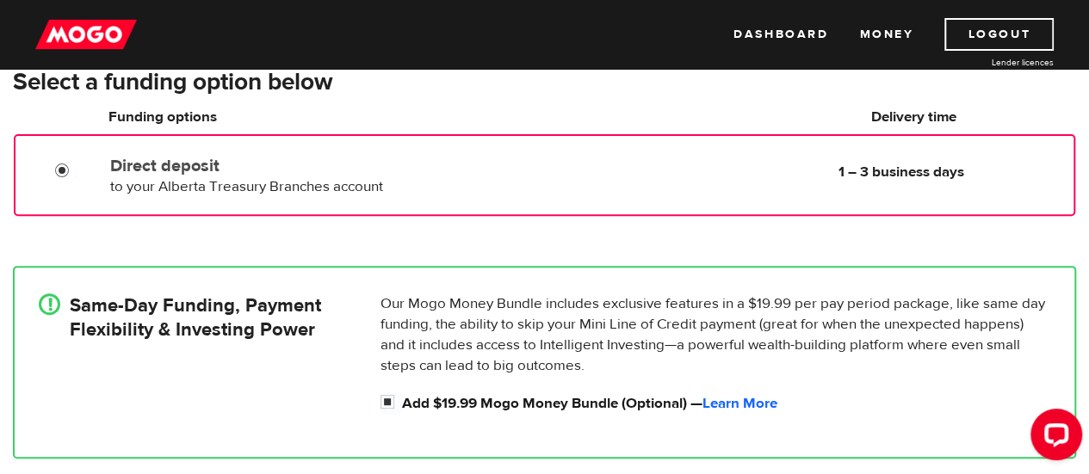
click at [70, 169] on input "Direct deposit" at bounding box center [66, 173] width 22 height 22
click at [62, 170] on input "Direct deposit" at bounding box center [66, 173] width 22 height 22
drag, startPoint x: 62, startPoint y: 170, endPoint x: 130, endPoint y: 375, distance: 215.9
click at [130, 375] on div "! Same-Day Funding, Payment Flexibility & Investing Power" at bounding box center [203, 358] width 342 height 129
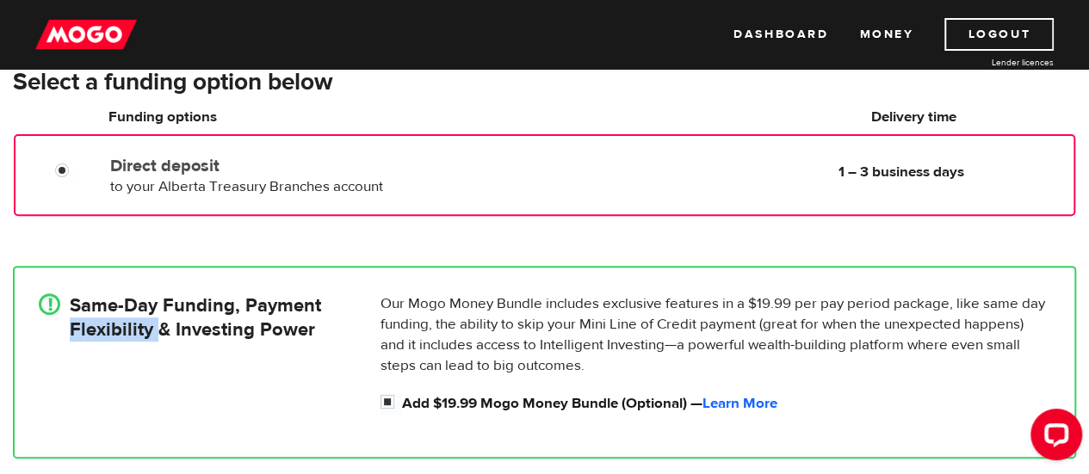
click at [130, 375] on div "! Same-Day Funding, Payment Flexibility & Investing Power" at bounding box center [203, 358] width 342 height 129
click at [242, 379] on div "! Same-Day Funding, Payment Flexibility & Investing Power" at bounding box center [203, 358] width 342 height 129
click at [61, 301] on div "!" at bounding box center [54, 358] width 31 height 129
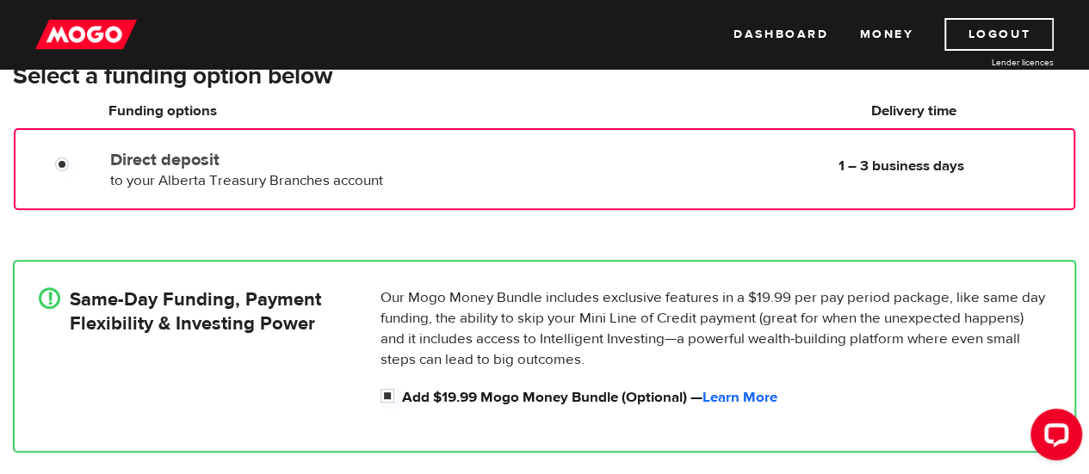
scroll to position [201, 0]
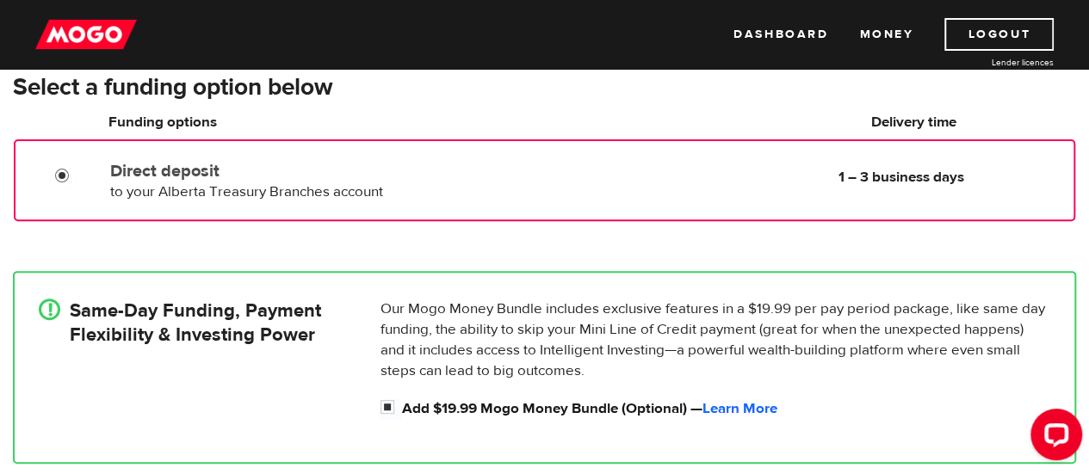
click at [64, 176] on input "Direct deposit" at bounding box center [66, 178] width 22 height 22
click at [50, 191] on div "Direct deposit to your Alberta Treasury Branches account Delivery in 1 – 3 busi…" at bounding box center [544, 178] width 1058 height 48
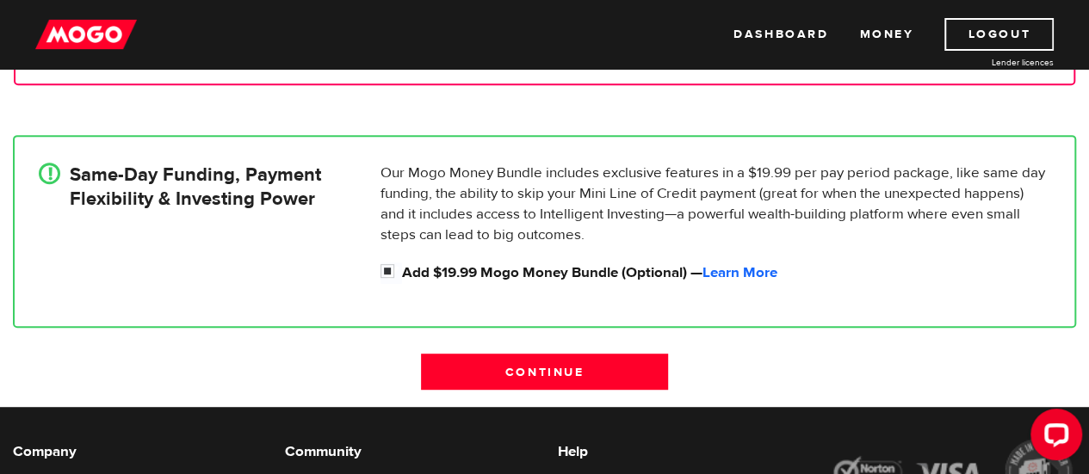
scroll to position [339, 0]
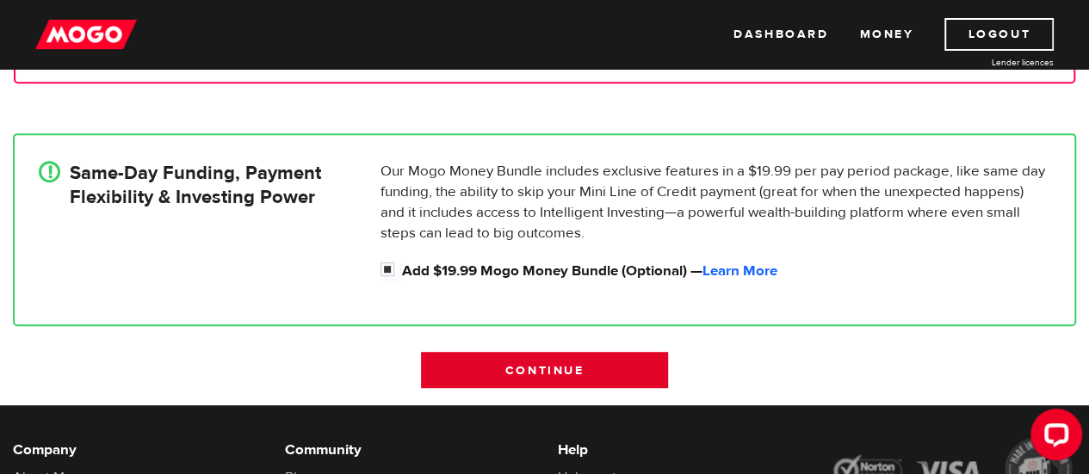
click at [541, 366] on input "Continue" at bounding box center [544, 370] width 246 height 36
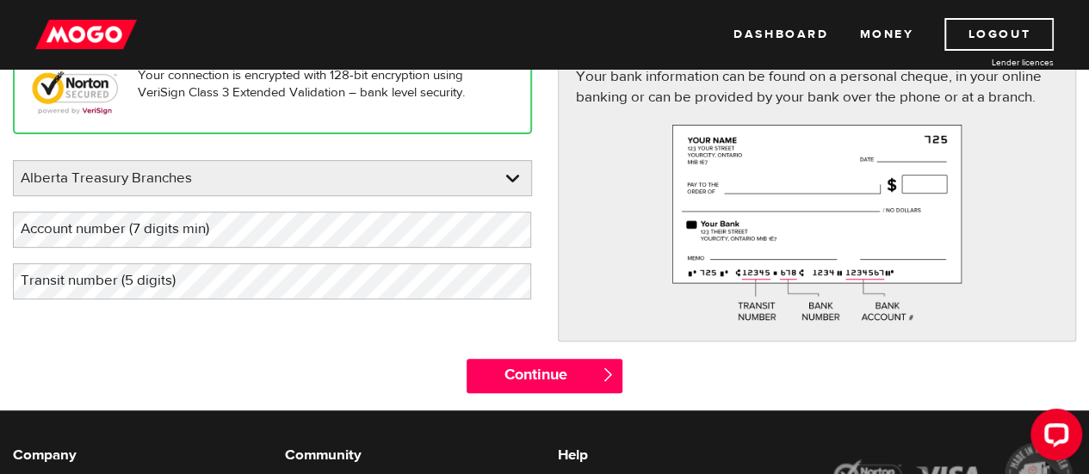
scroll to position [253, 0]
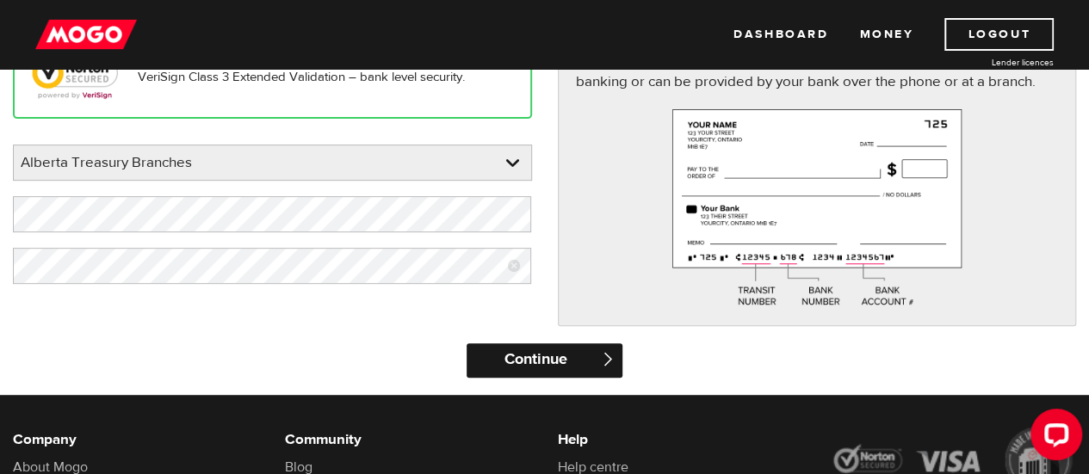
click at [520, 362] on input "Continue" at bounding box center [545, 361] width 156 height 34
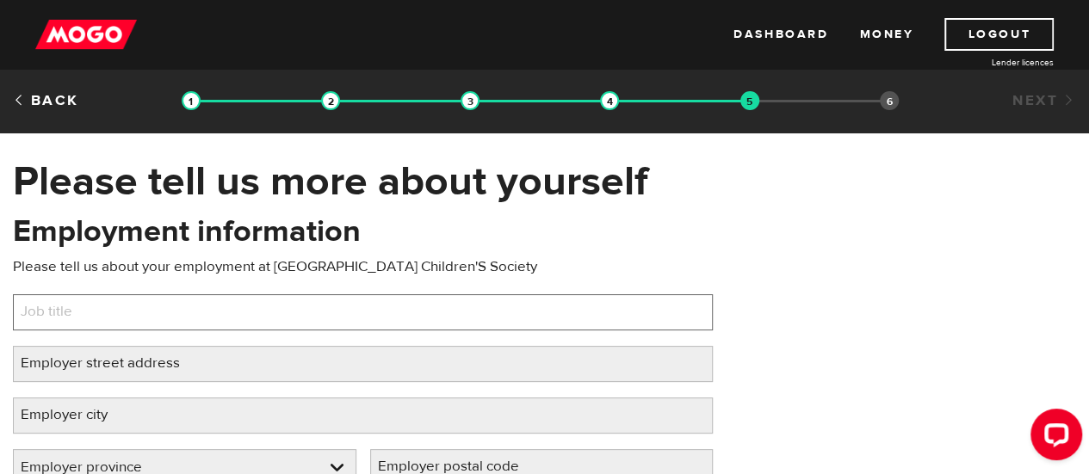
click at [475, 311] on input "Job title" at bounding box center [363, 312] width 700 height 36
type input "early childhood educator"
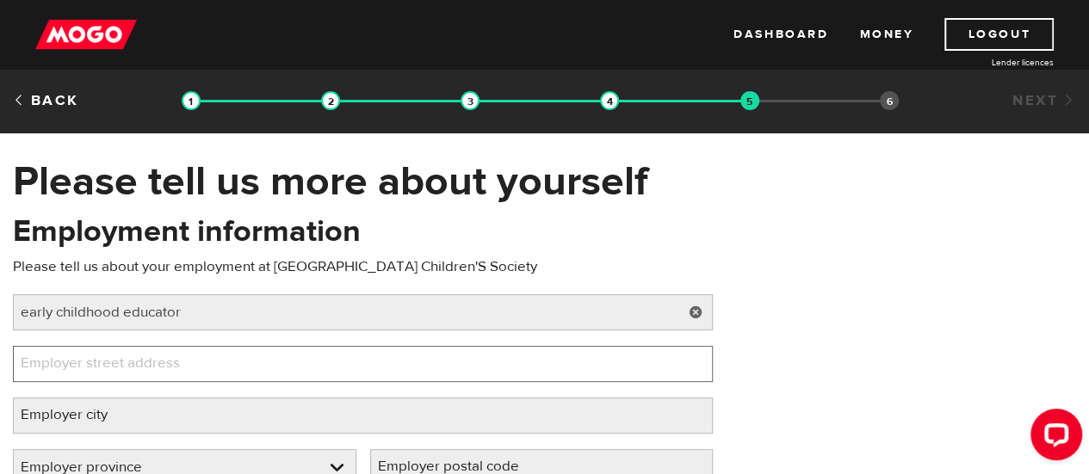
click at [447, 372] on input "Employer street address" at bounding box center [363, 364] width 700 height 36
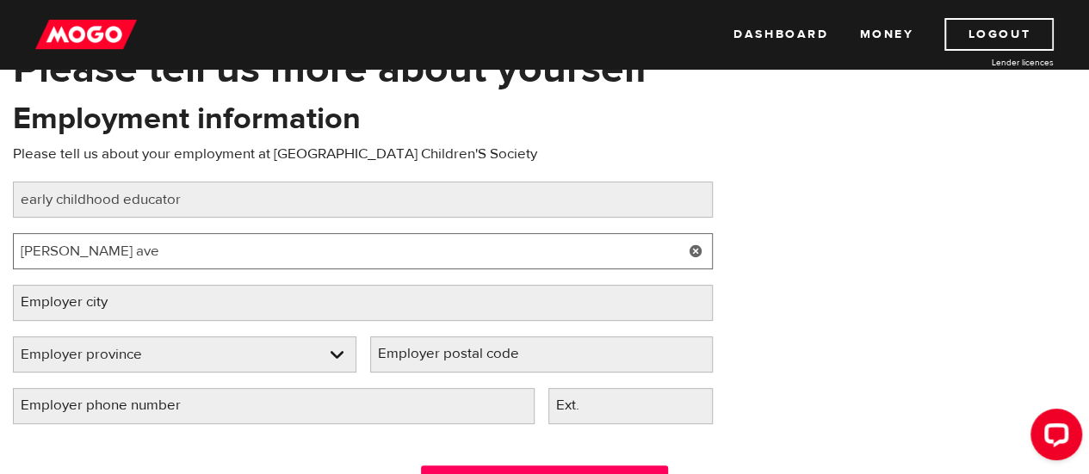
scroll to position [115, 0]
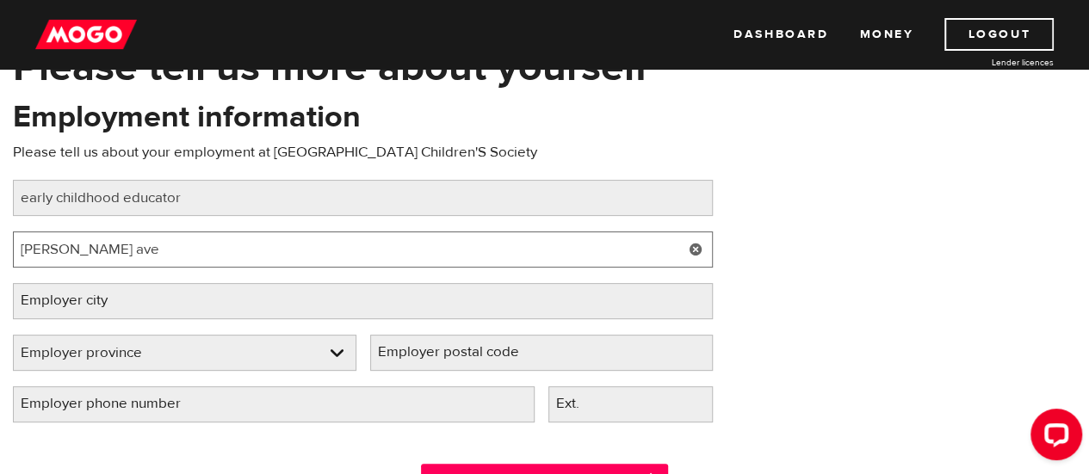
click at [24, 247] on input "mckenzie ave" at bounding box center [363, 250] width 700 height 36
type input "9 mckenzie ave"
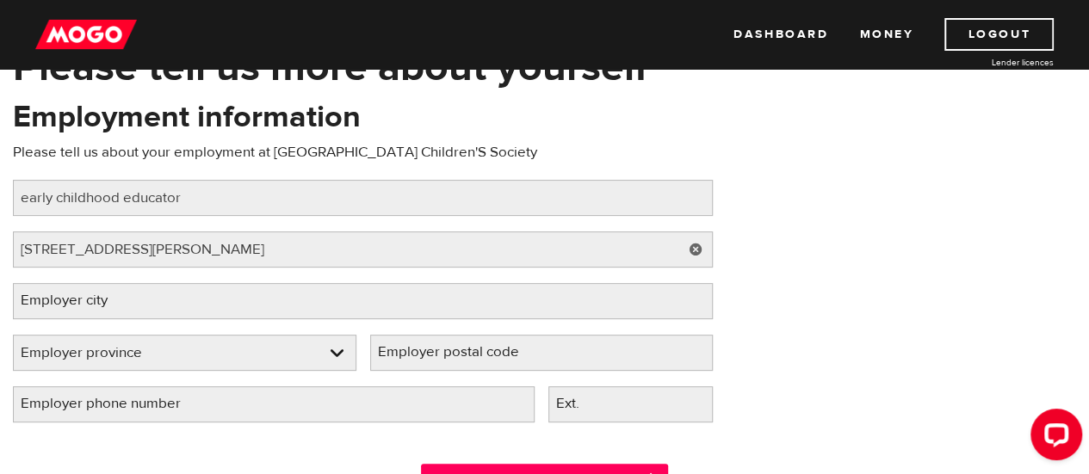
click at [118, 306] on label "Employer city" at bounding box center [78, 300] width 130 height 35
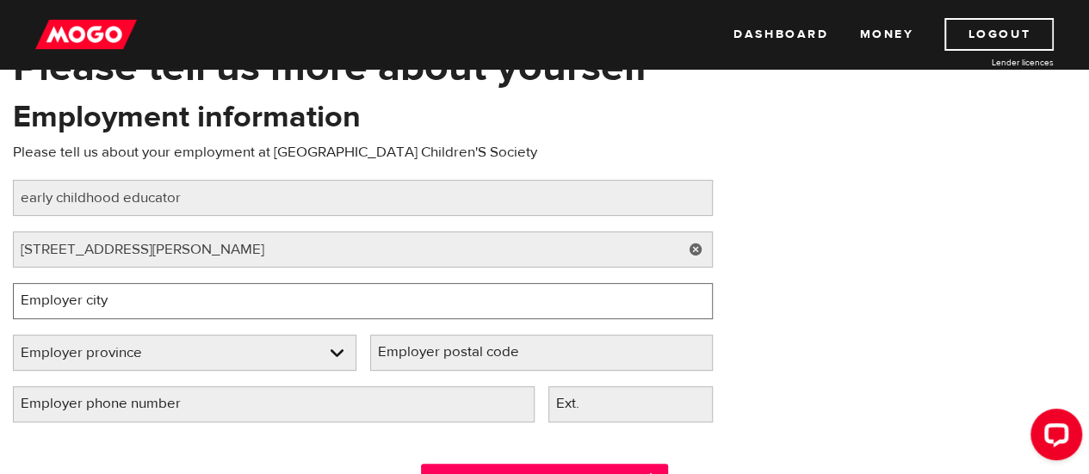
click at [118, 306] on input "Employer city" at bounding box center [363, 301] width 700 height 36
click at [53, 302] on input "huenghenden" at bounding box center [363, 301] width 700 height 36
type input "hughenden"
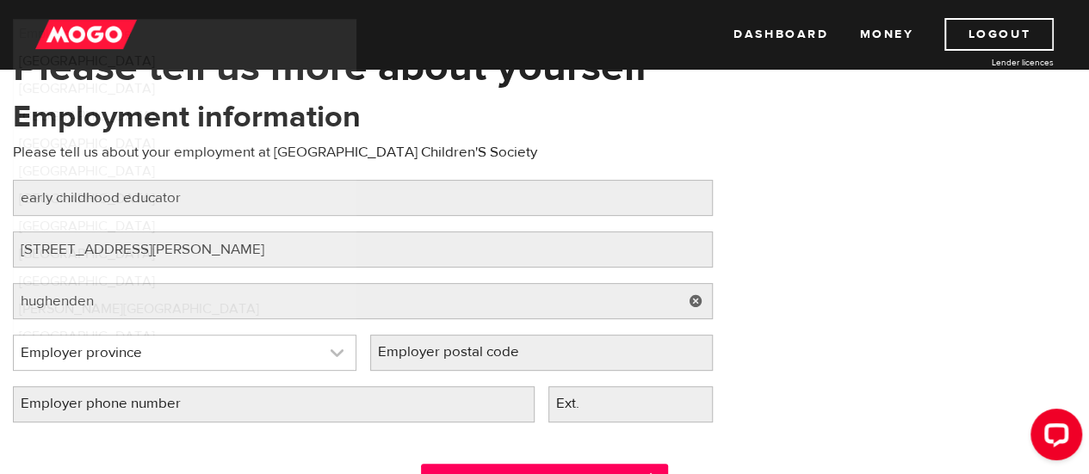
click at [331, 358] on link at bounding box center [185, 353] width 342 height 34
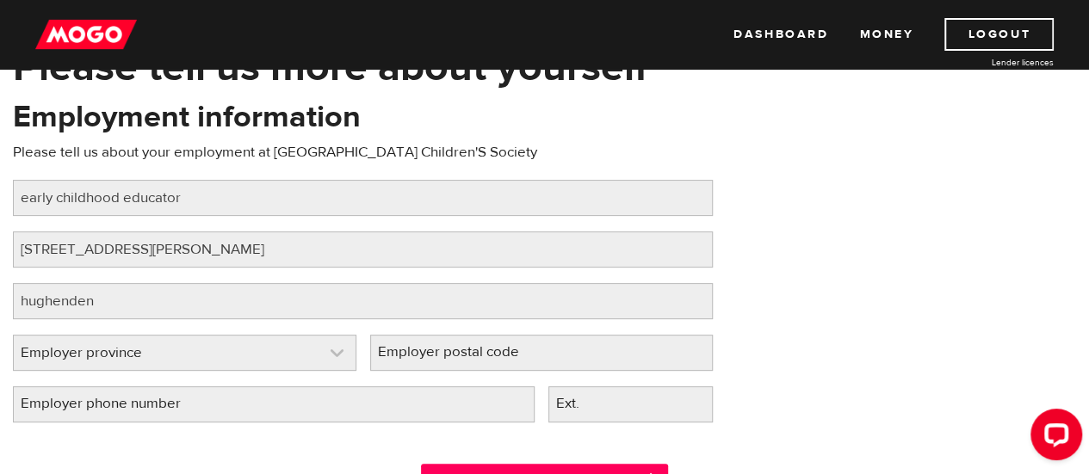
click at [344, 357] on link at bounding box center [185, 353] width 342 height 34
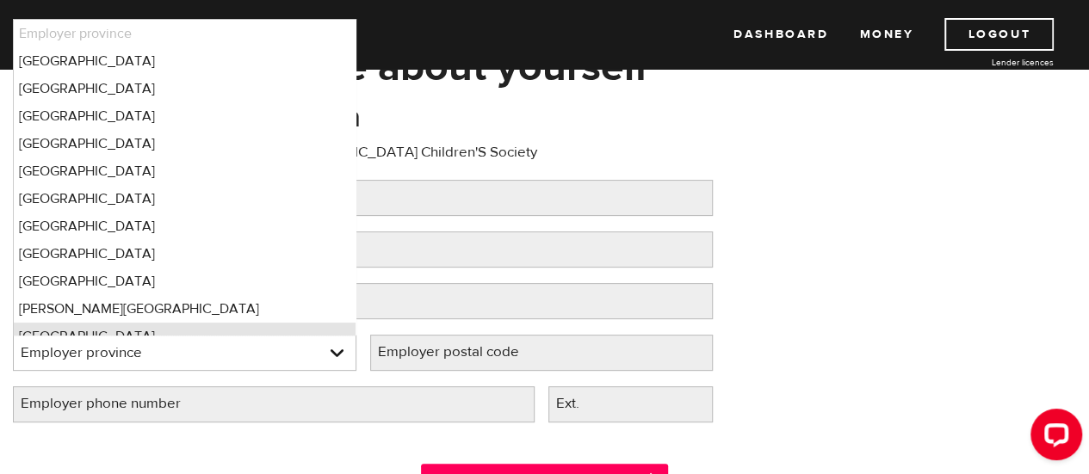
scroll to position [15, 0]
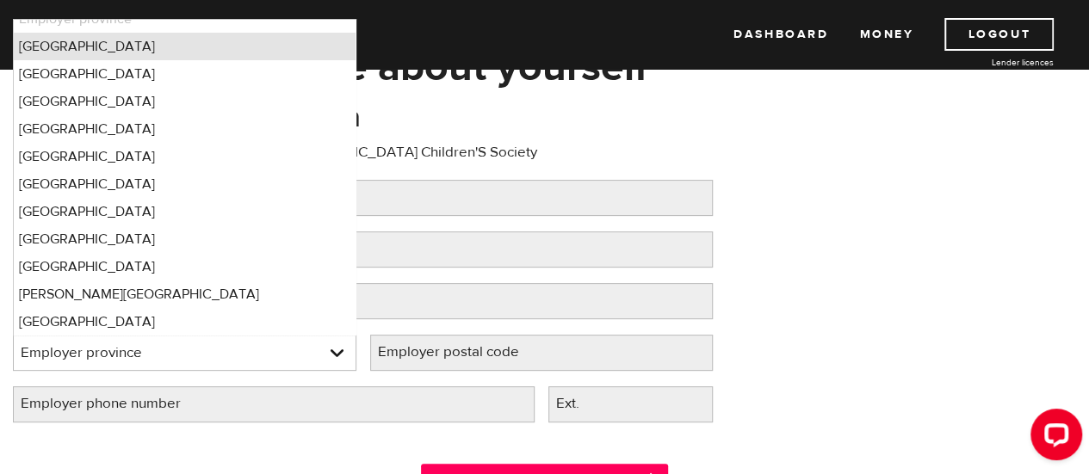
click at [231, 46] on li "Alberta" at bounding box center [185, 47] width 342 height 28
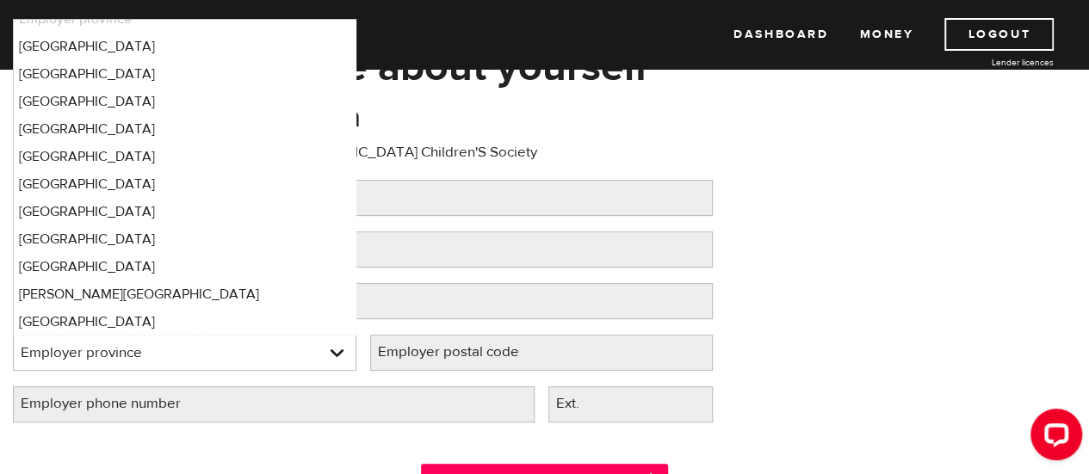
select select "AB"
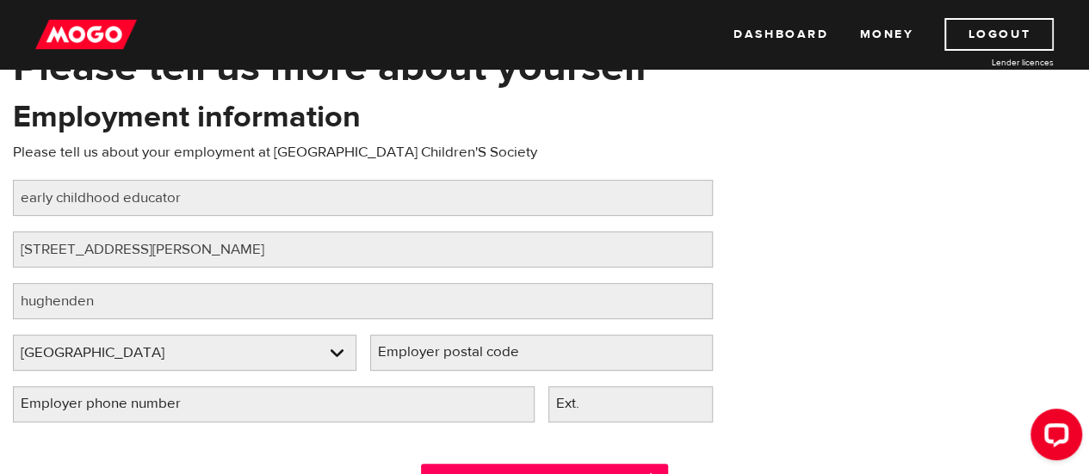
click at [529, 354] on label "Employer postal code" at bounding box center [462, 352] width 184 height 35
click at [529, 354] on input "Employer postal code" at bounding box center [542, 353] width 344 height 36
type input "T0B0A5"
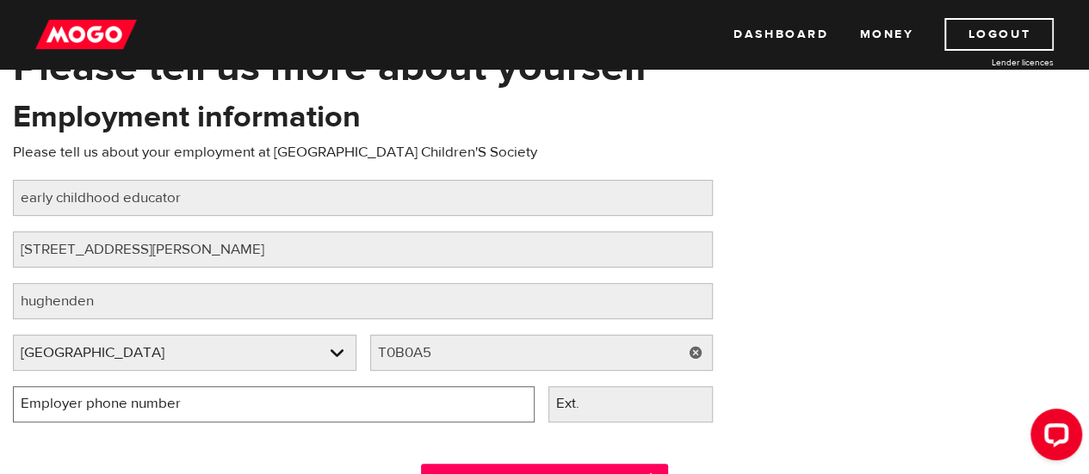
click at [444, 412] on input "Employer phone number" at bounding box center [274, 405] width 522 height 36
type input "(780) 856-3839"
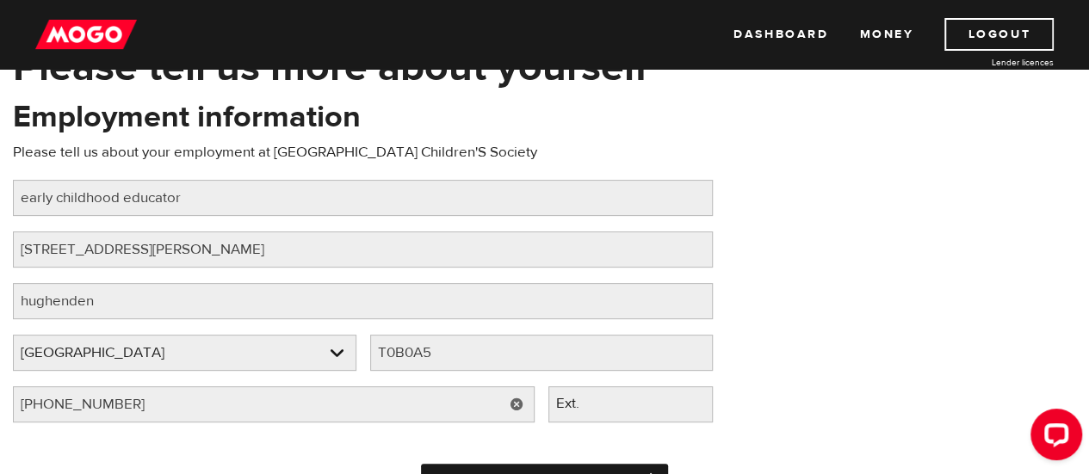
click at [649, 471] on input "Continue" at bounding box center [544, 481] width 246 height 34
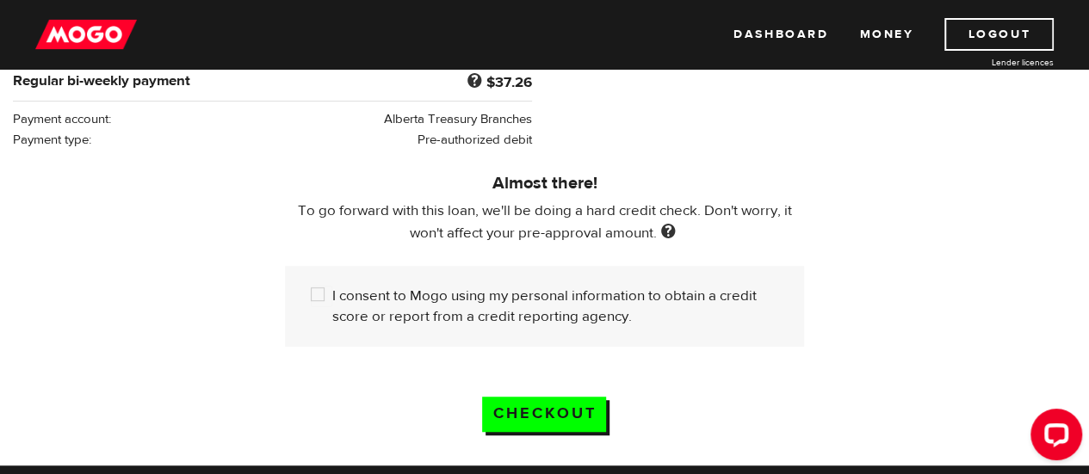
scroll to position [455, 0]
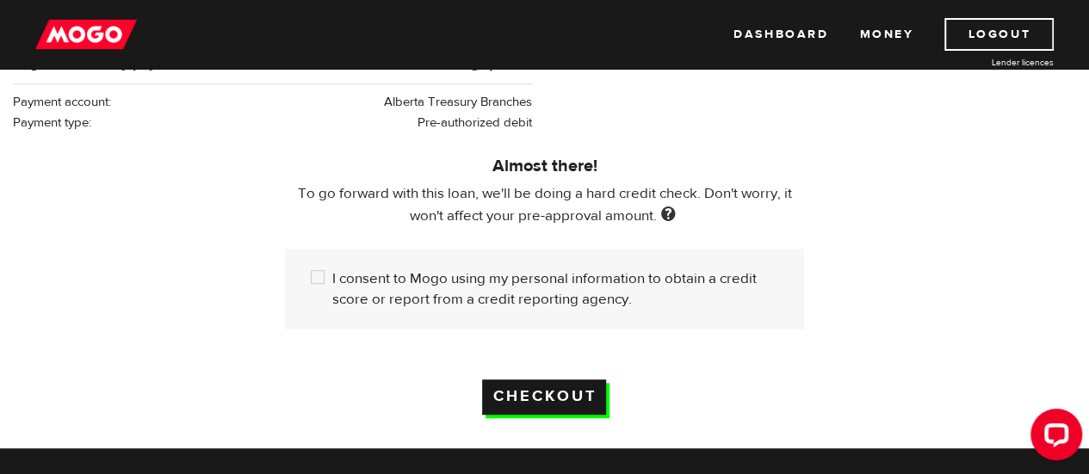
click at [551, 398] on input "Checkout" at bounding box center [544, 397] width 124 height 35
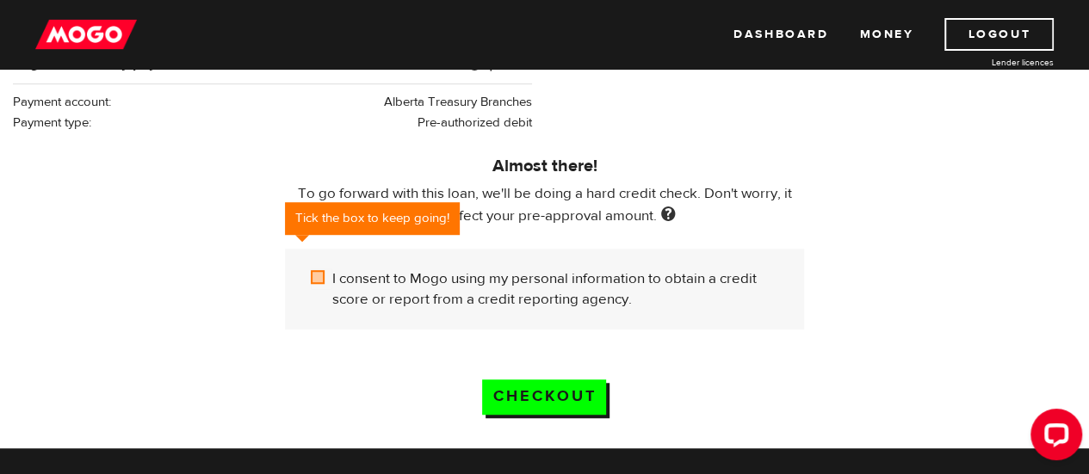
click at [322, 282] on input "I consent to Mogo using my personal information to obtain a credit score or rep…" at bounding box center [322, 280] width 22 height 22
checkbox input "true"
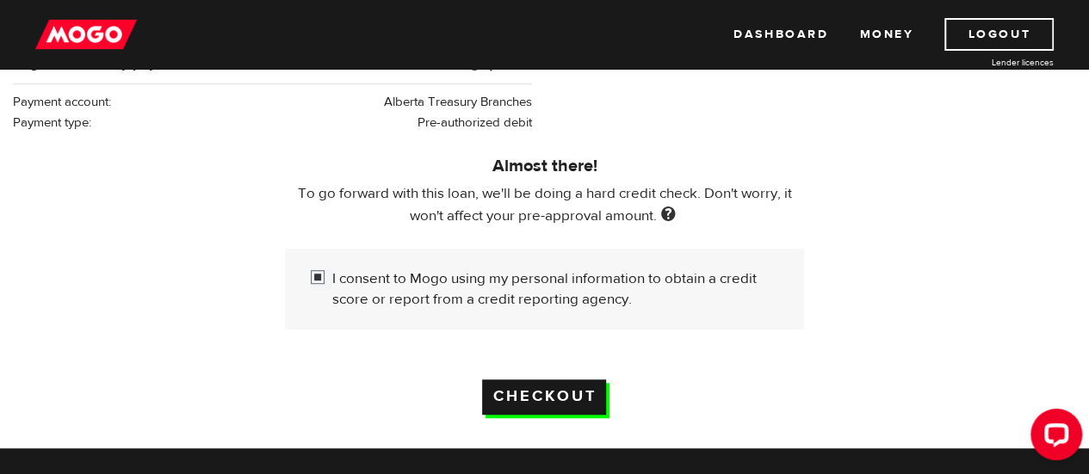
click at [534, 396] on input "Checkout" at bounding box center [544, 397] width 124 height 35
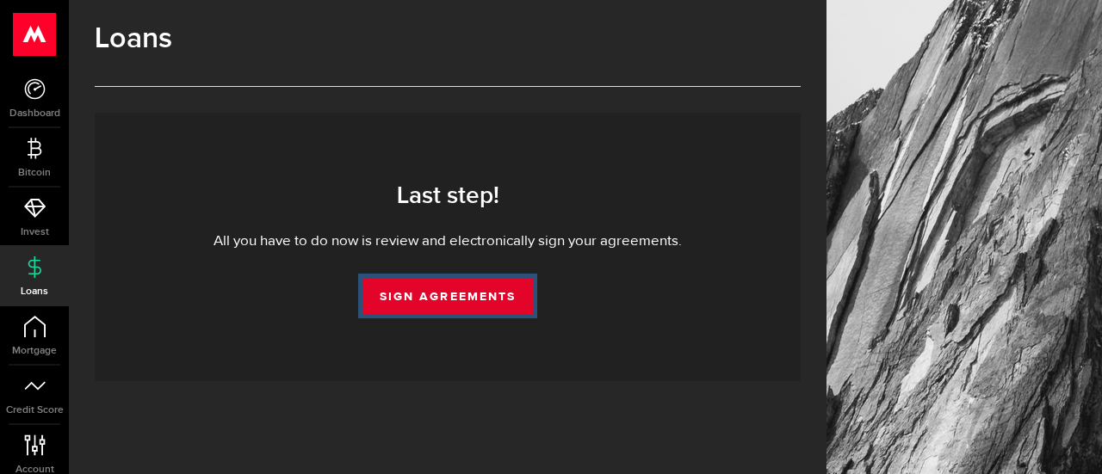
click at [449, 304] on link "Sign Agreements" at bounding box center [447, 296] width 170 height 36
